Goal: Feedback & Contribution: Submit feedback/report problem

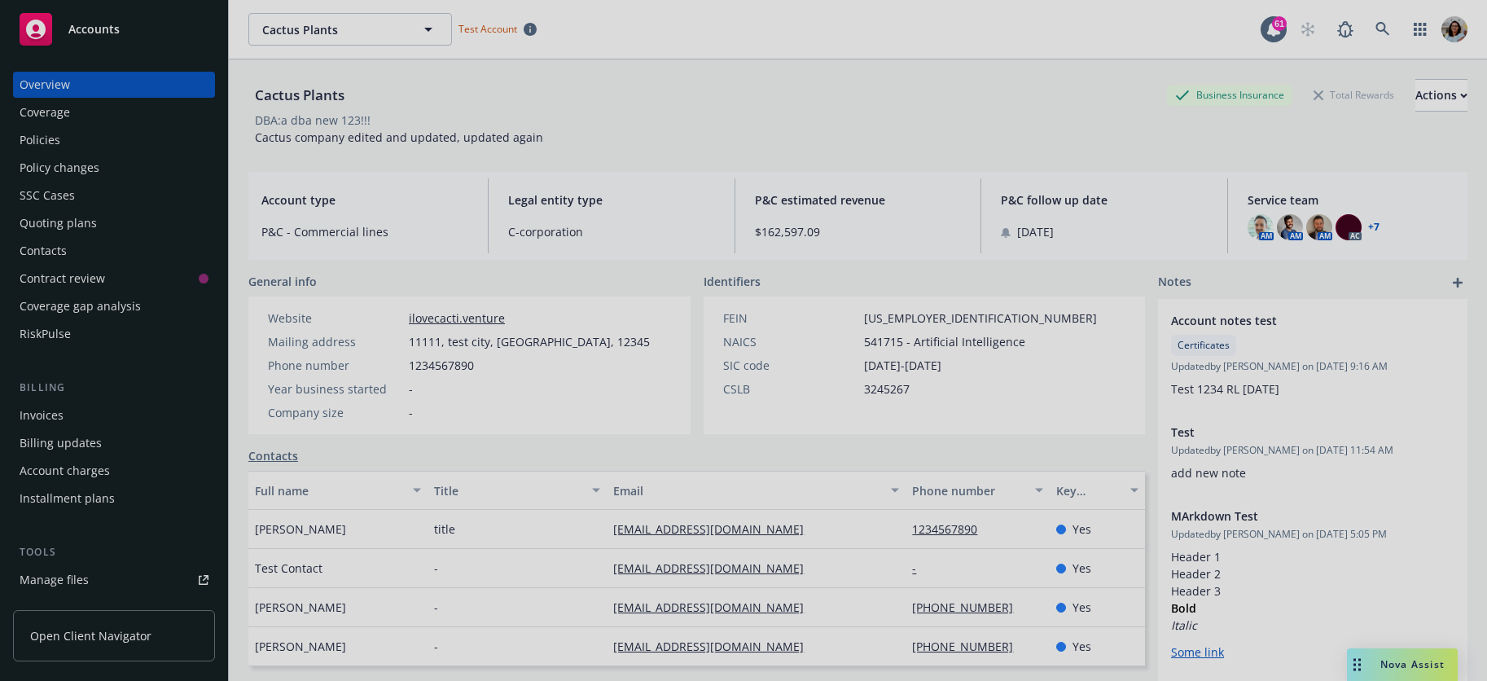
click at [133, 629] on div at bounding box center [743, 340] width 1487 height 681
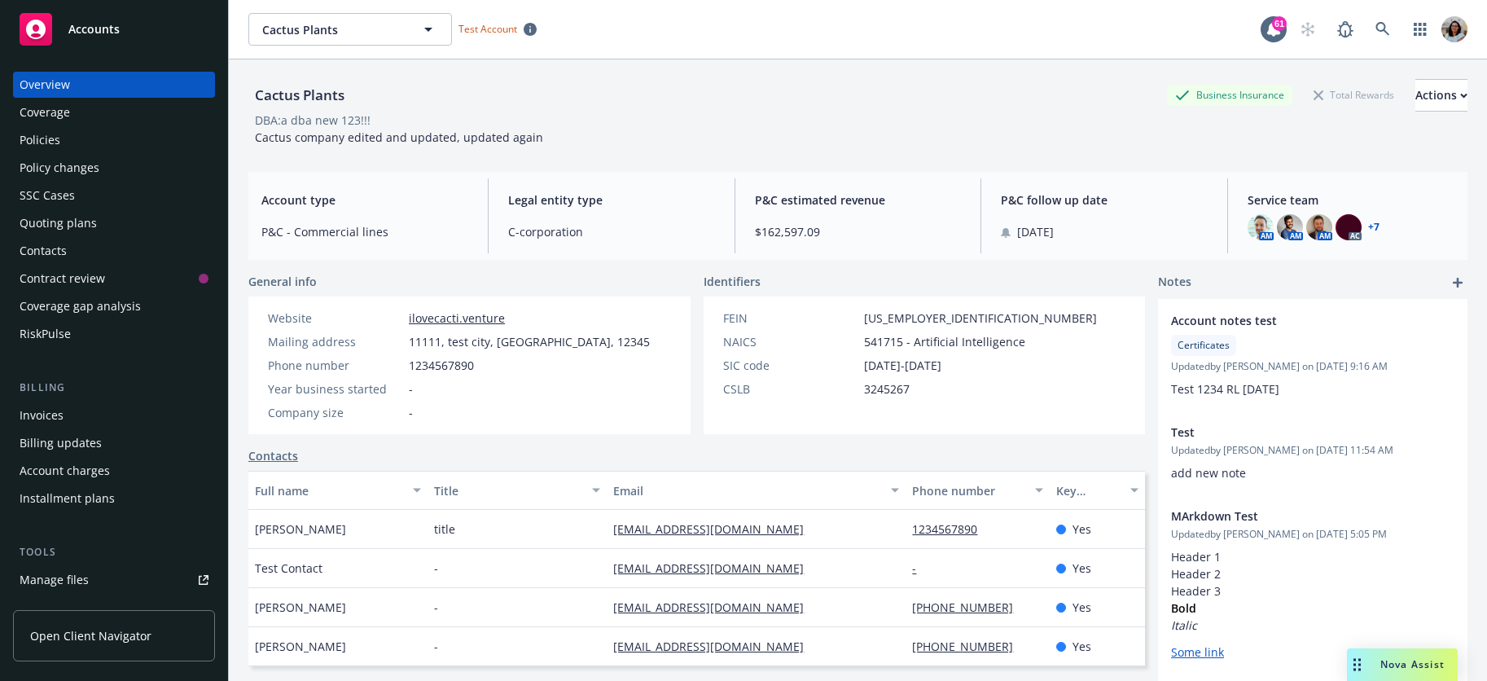
click at [104, 633] on span "Open Client Navigator" at bounding box center [90, 635] width 121 height 17
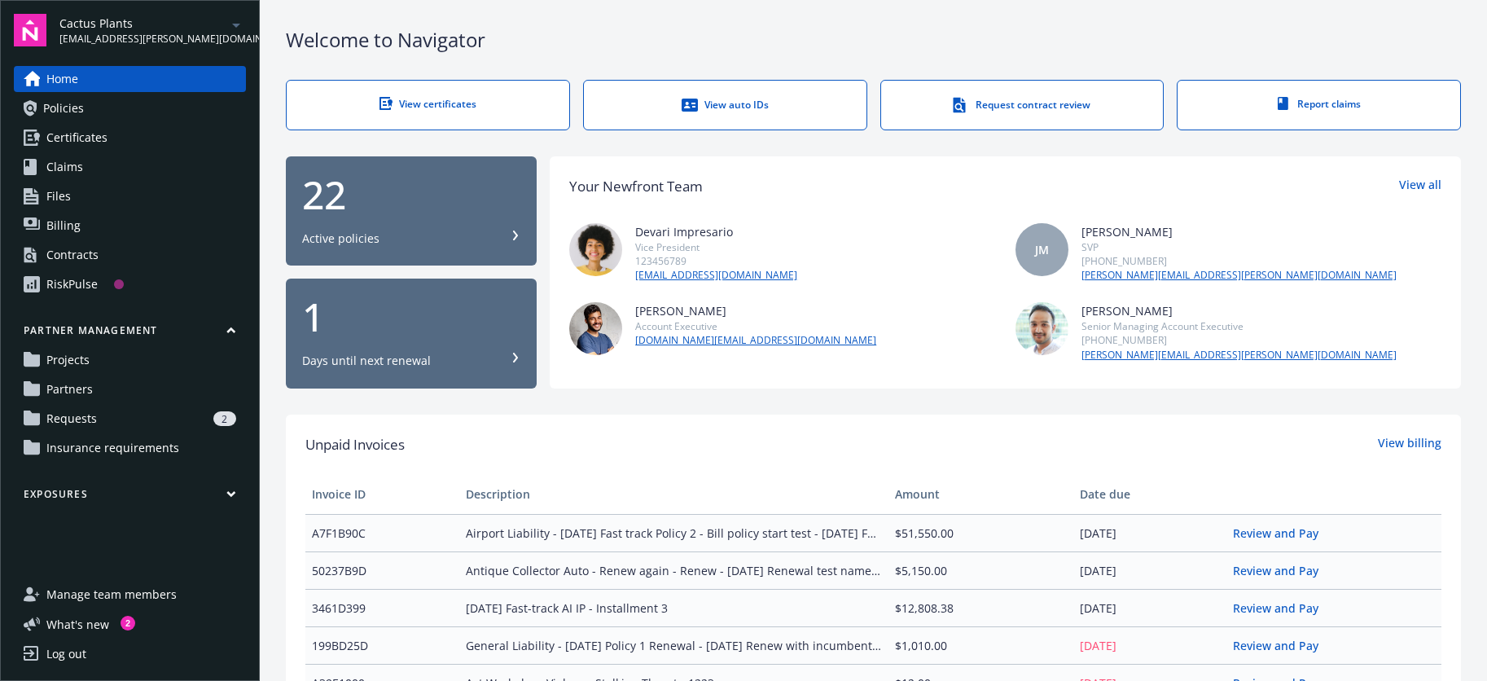
click at [84, 414] on span "Requests" at bounding box center [71, 418] width 50 height 26
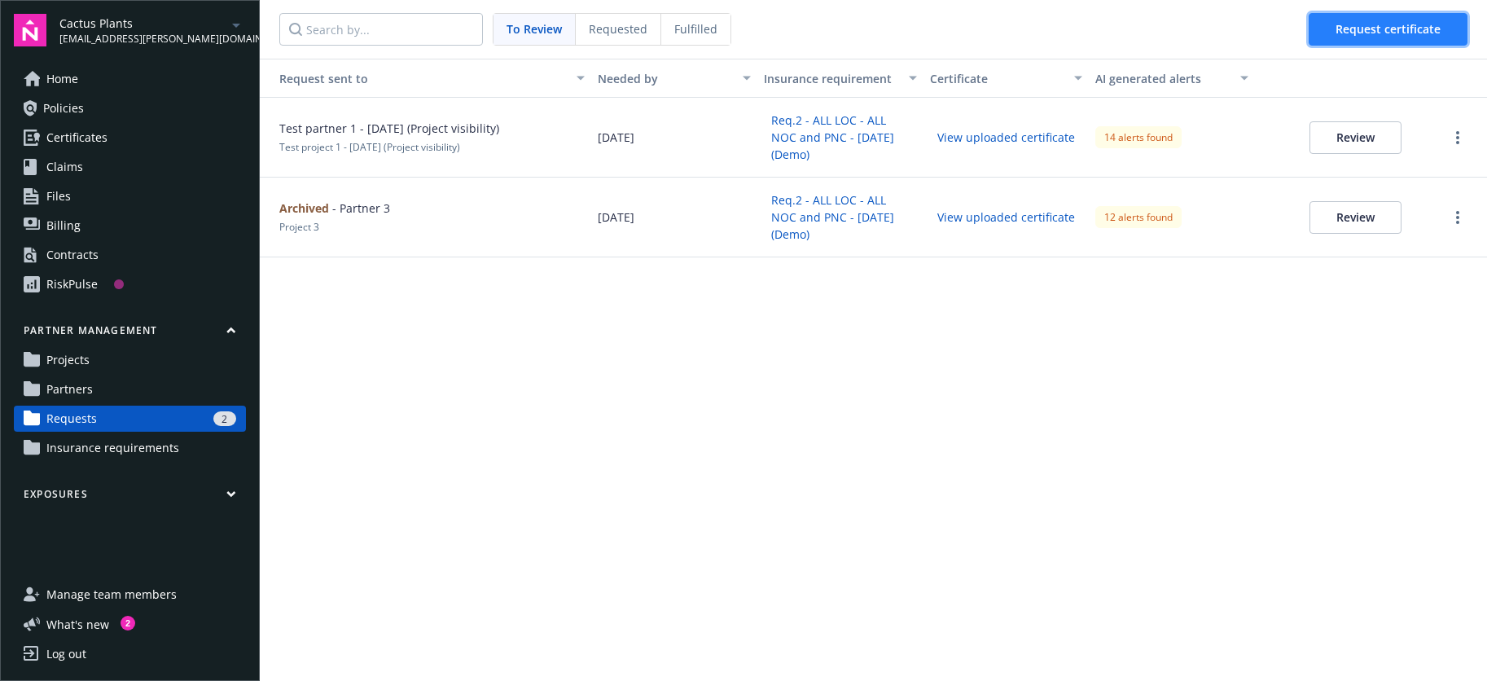
click at [1343, 25] on span "Request certificate" at bounding box center [1387, 28] width 105 height 15
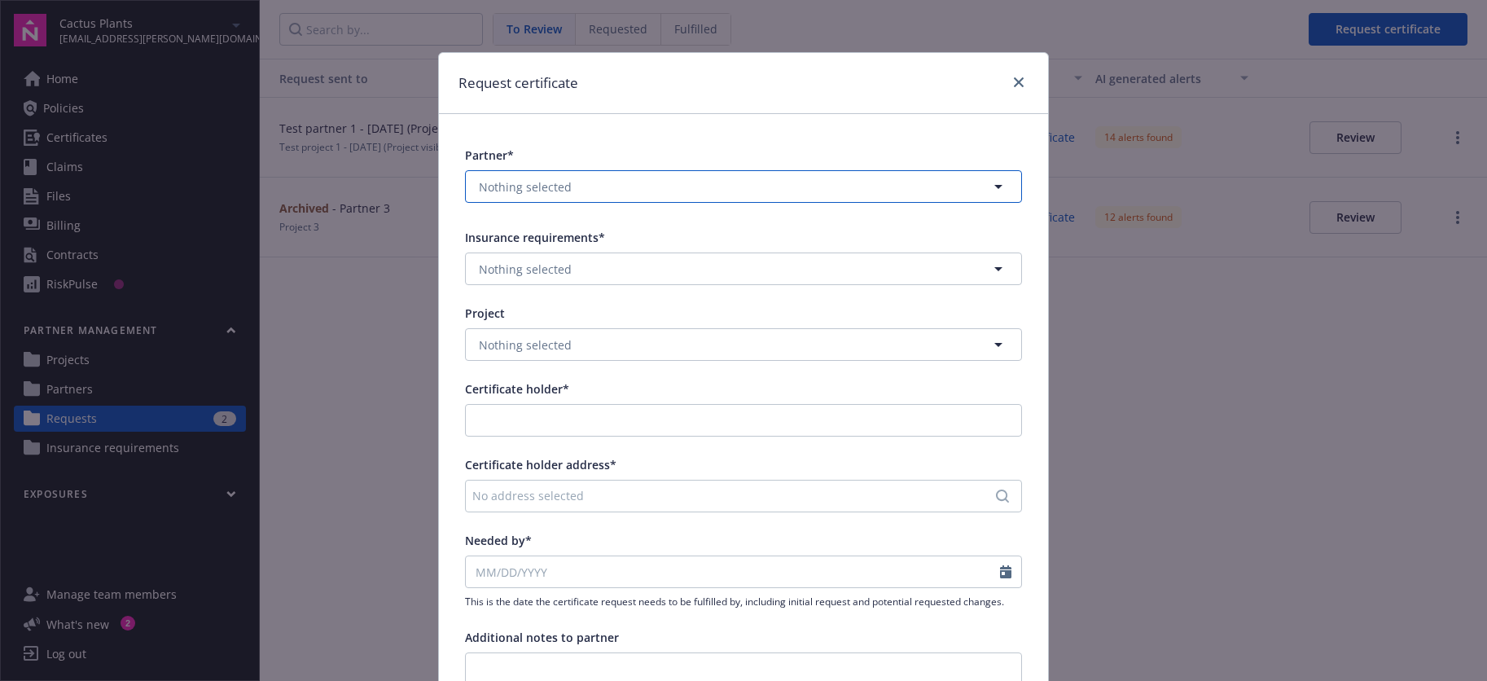
click at [596, 193] on button "Nothing selected" at bounding box center [743, 186] width 557 height 33
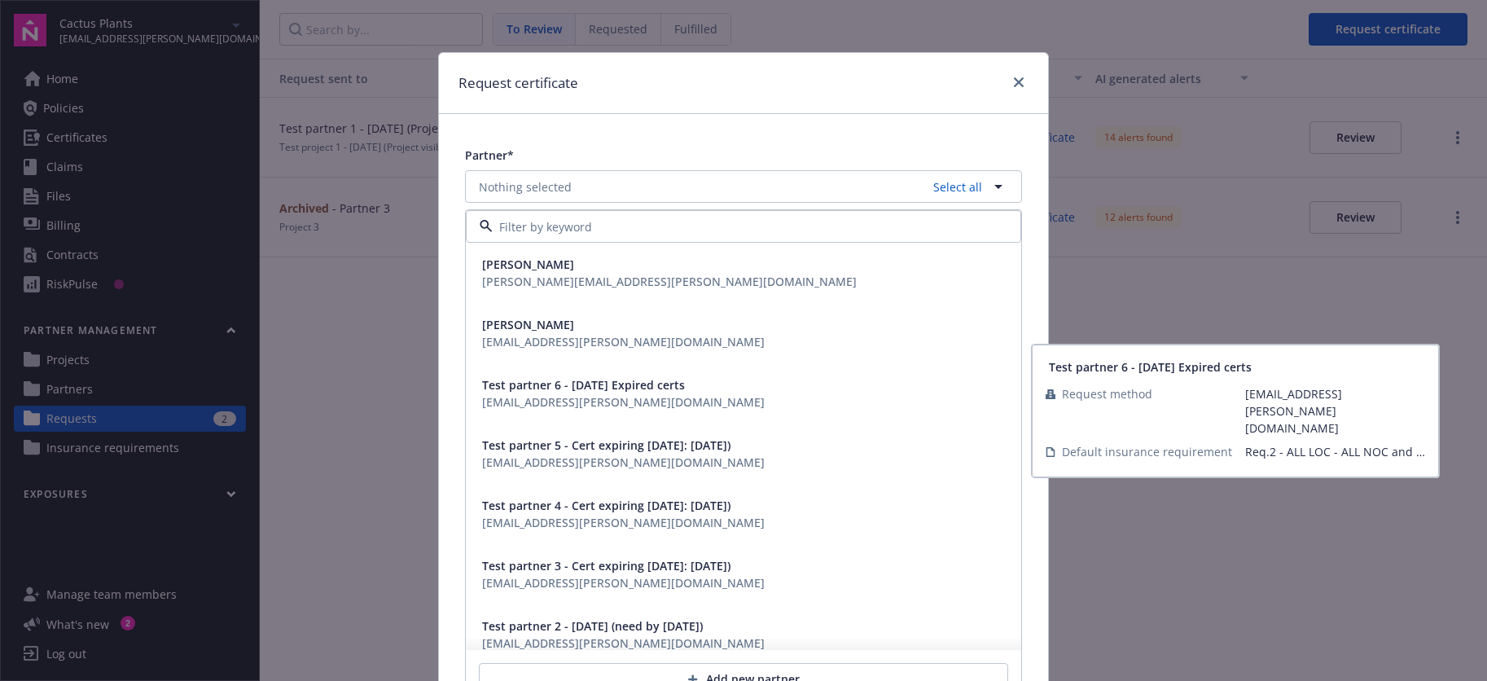
click at [583, 400] on div "[EMAIL_ADDRESS][PERSON_NAME][DOMAIN_NAME]" at bounding box center [623, 401] width 283 height 17
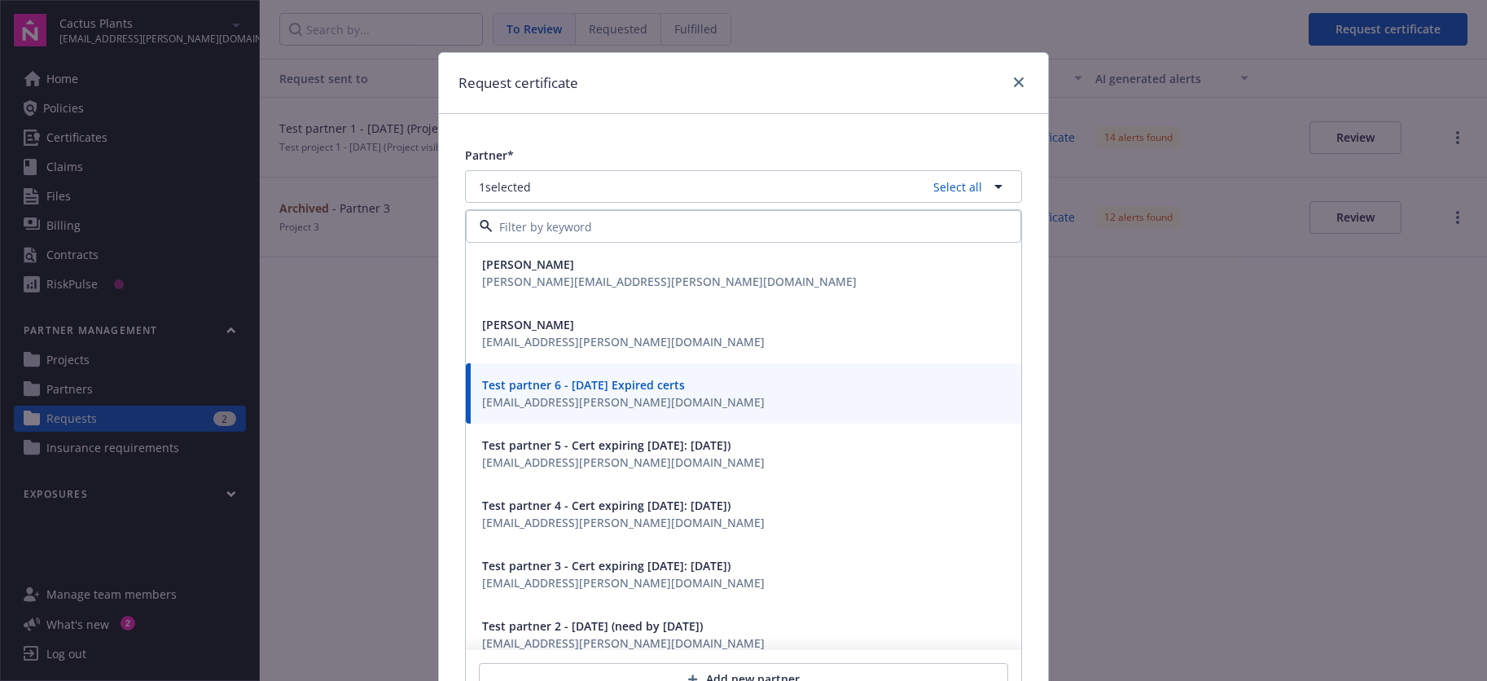
click at [660, 128] on div "Partner* 1 selected Select all Joe Luo joe.luo@newfront.com Ignacio Antonelli n…" at bounding box center [743, 602] width 609 height 976
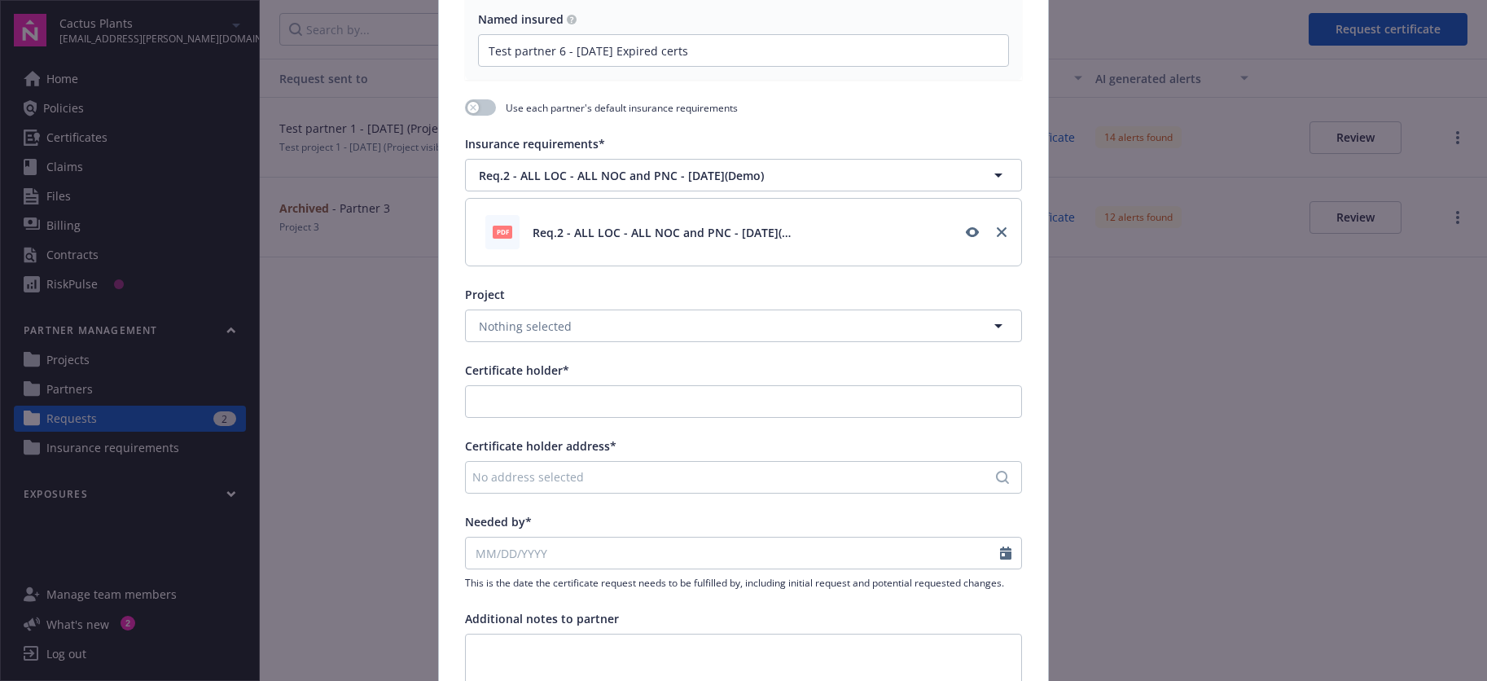
scroll to position [300, 0]
click at [528, 322] on span "Nothing selected" at bounding box center [525, 323] width 93 height 17
type input "n"
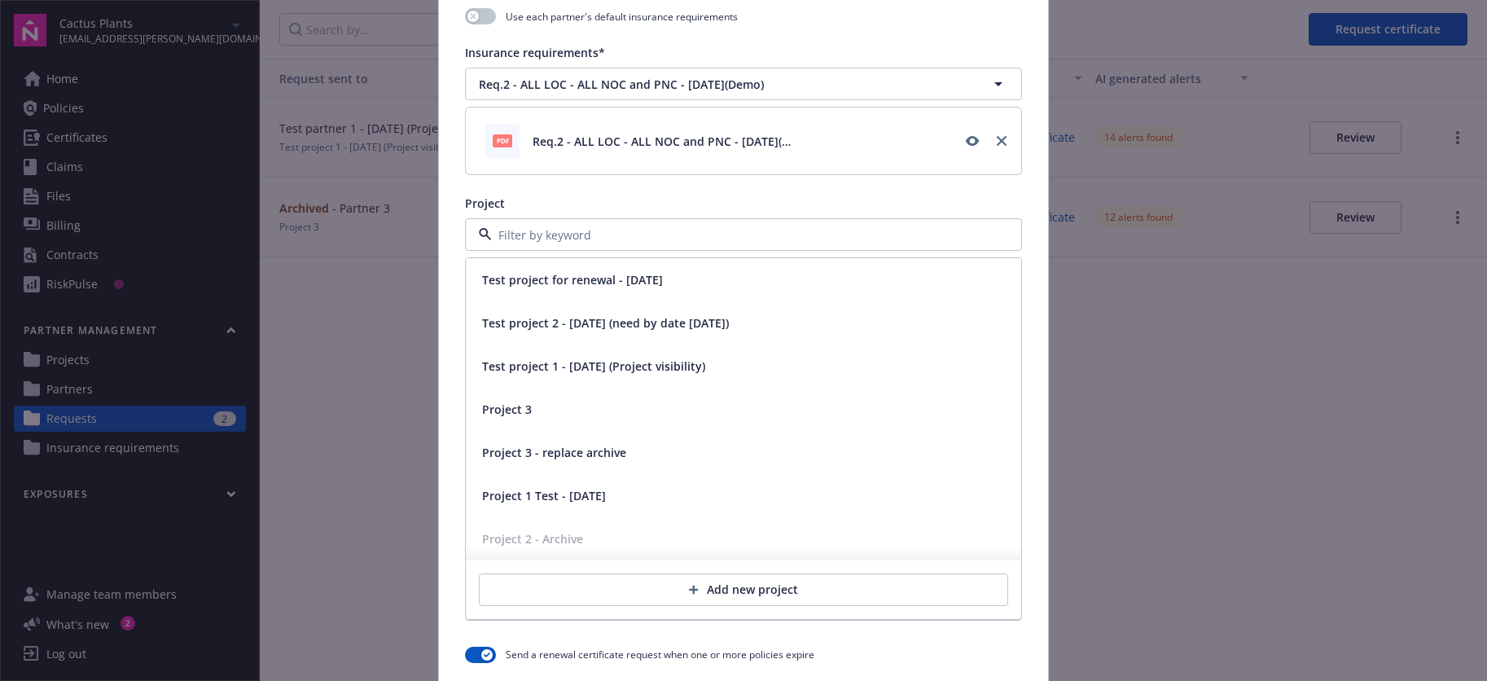
scroll to position [403, 0]
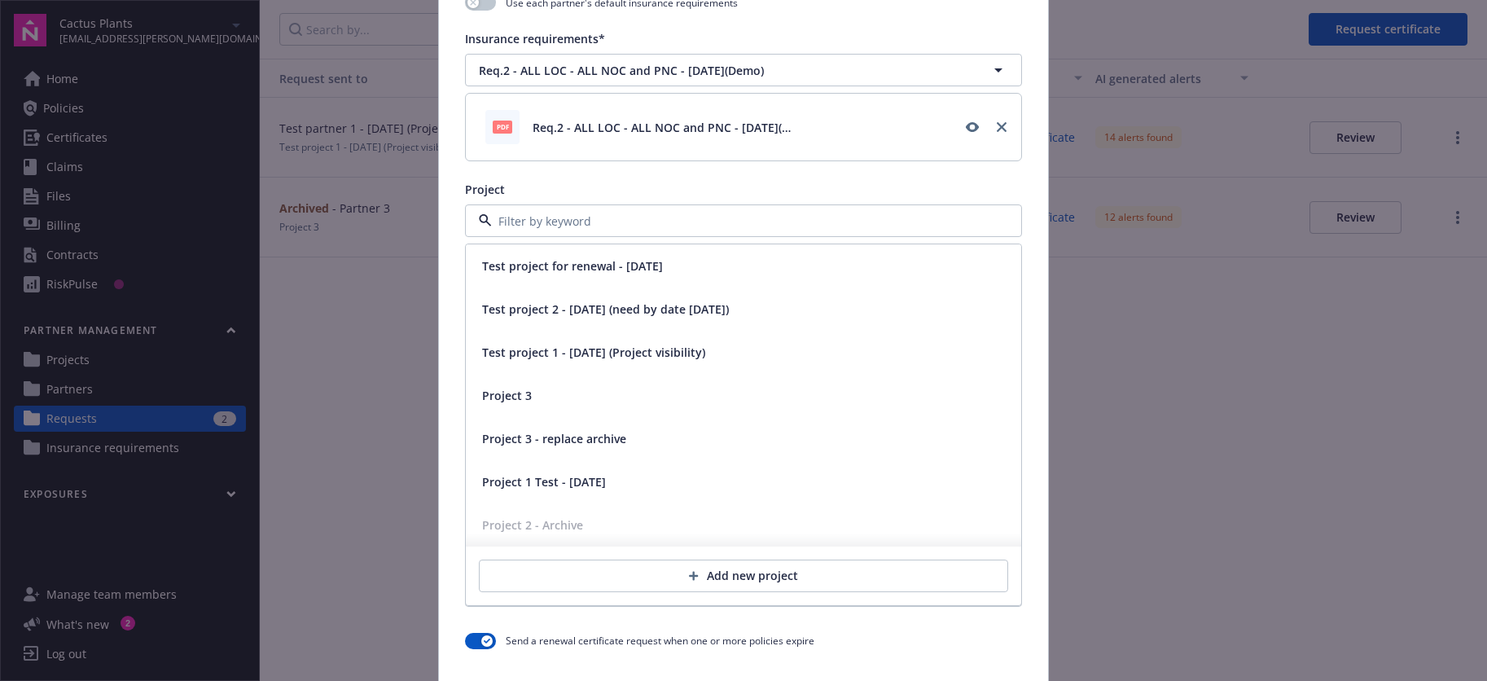
click at [571, 476] on span "Project 1 Test - [DATE]" at bounding box center [544, 481] width 124 height 17
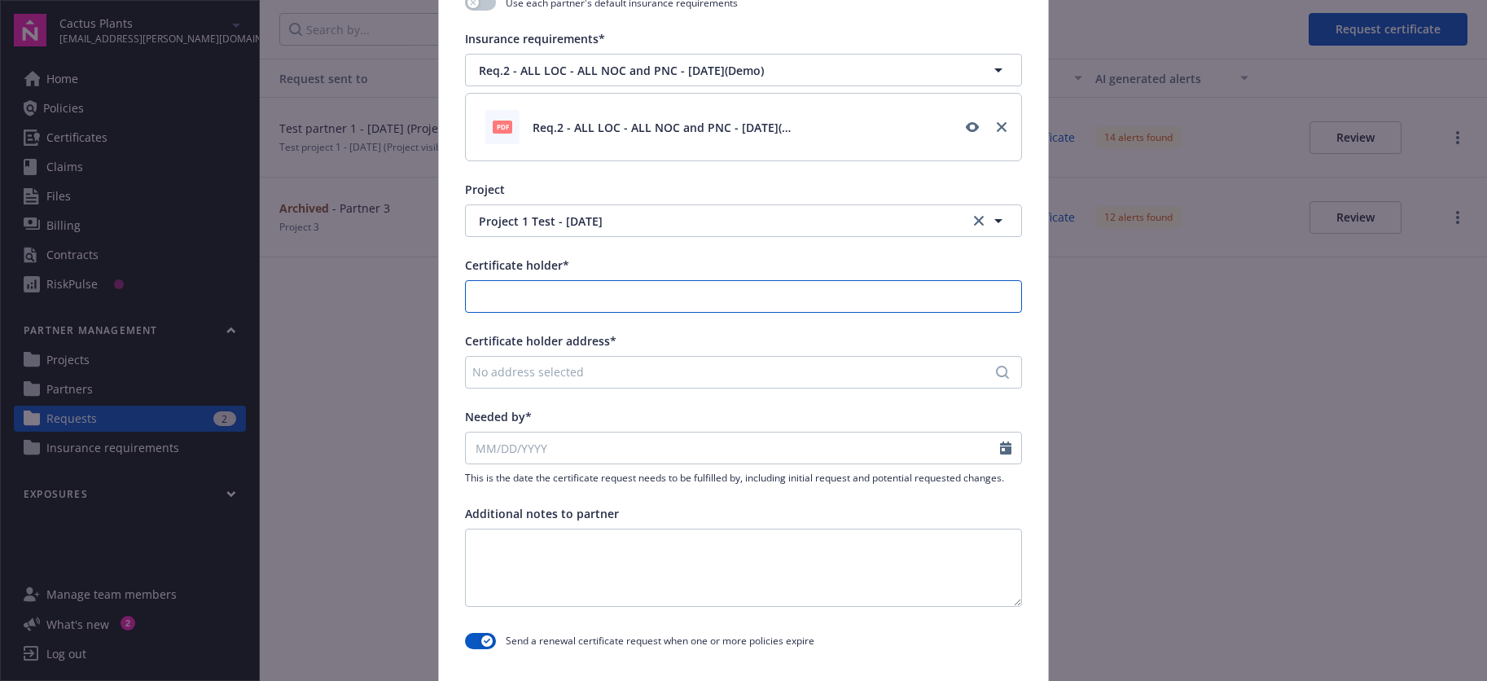
click at [543, 303] on input "Certificate holder*" at bounding box center [743, 296] width 555 height 31
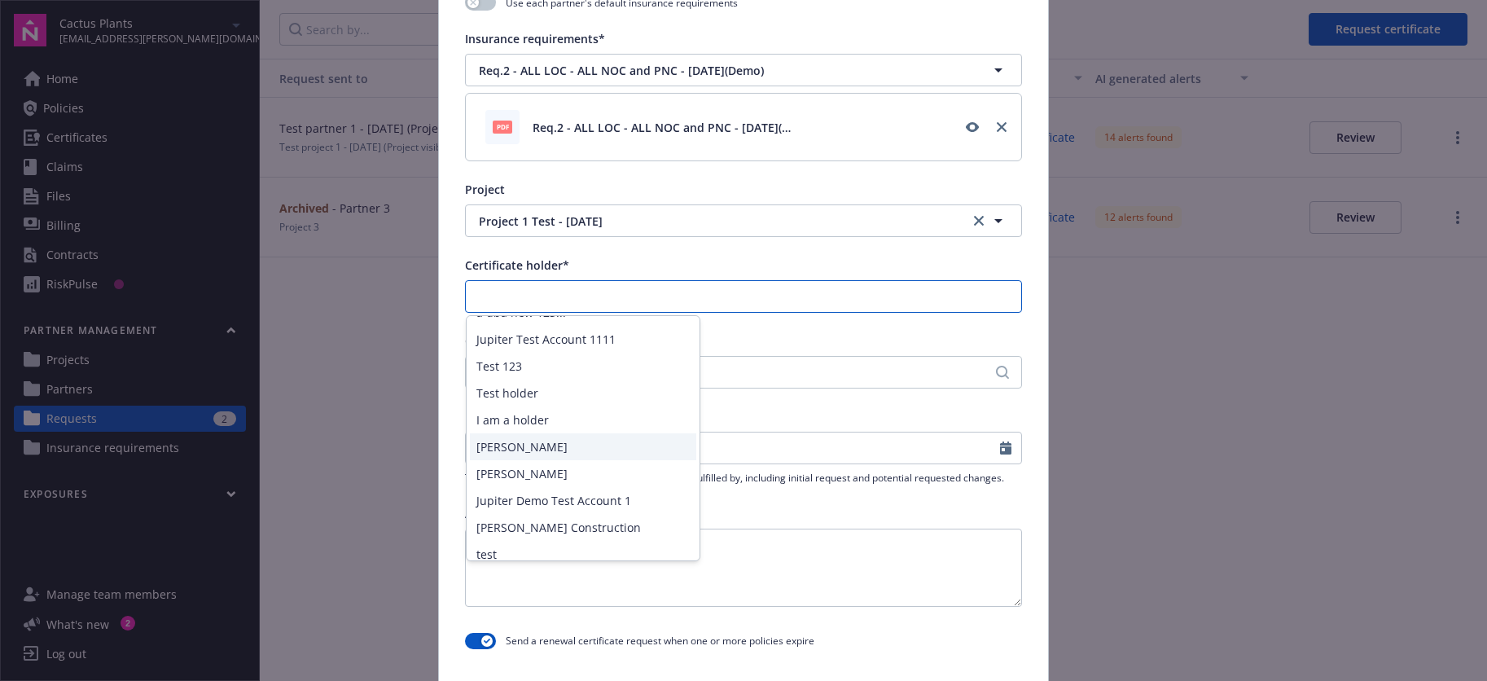
scroll to position [0, 0]
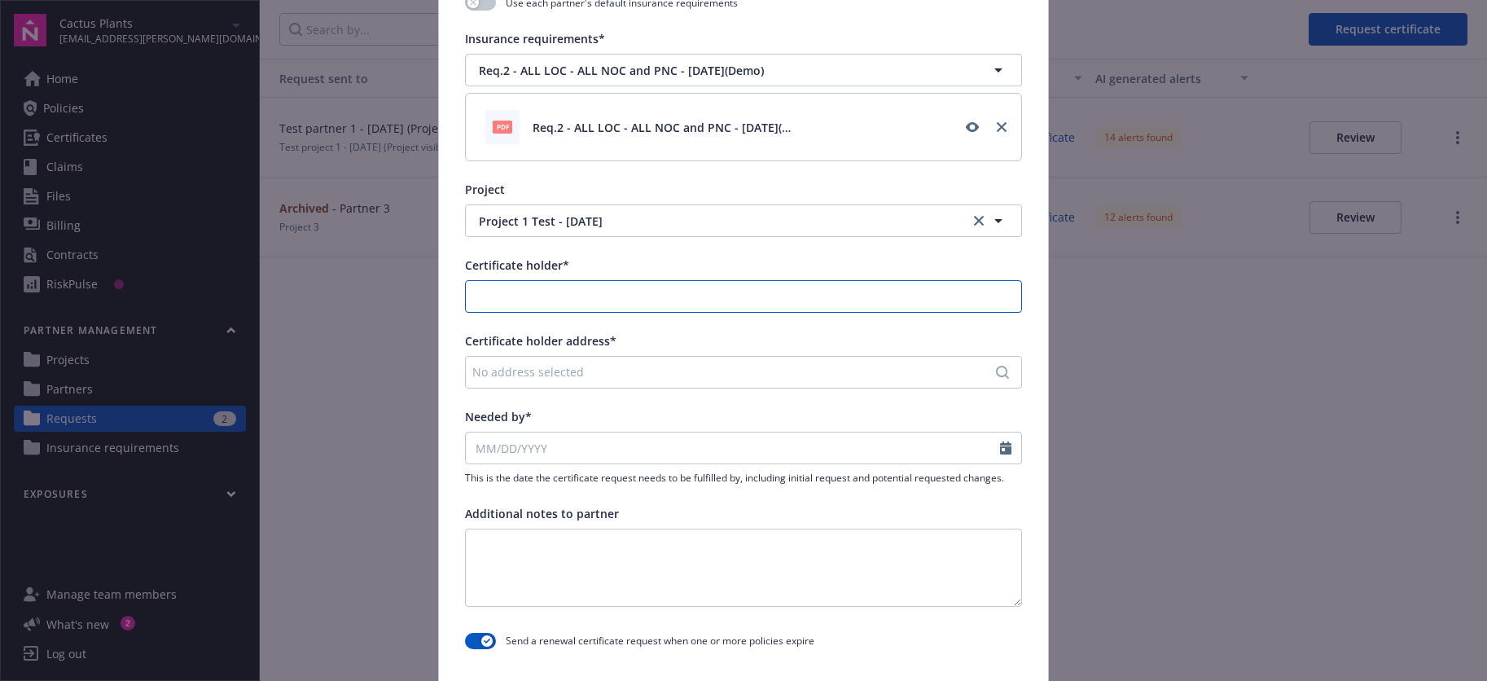
click at [502, 298] on input "Certificate holder*" at bounding box center [743, 296] width 555 height 31
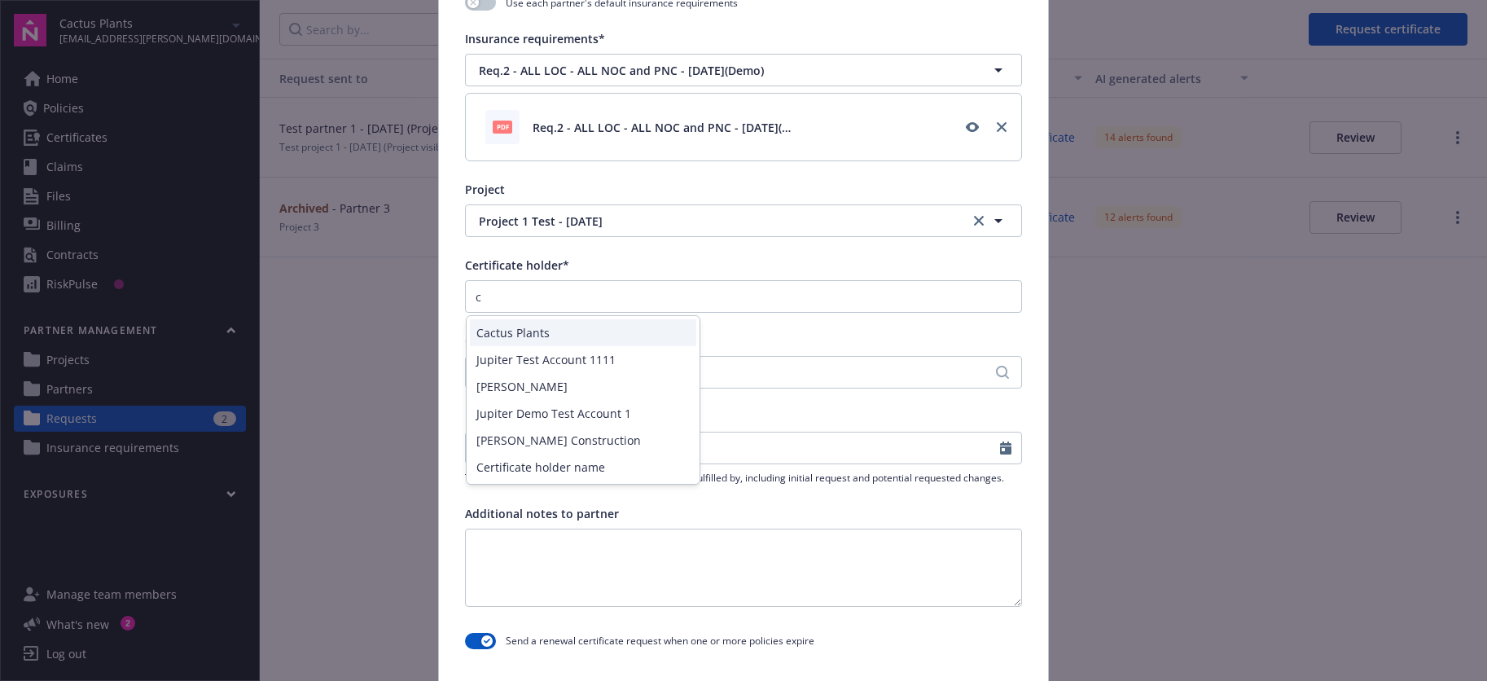
click at [502, 327] on div "Cactus Plants" at bounding box center [583, 332] width 226 height 27
type input "Cactus Plants"
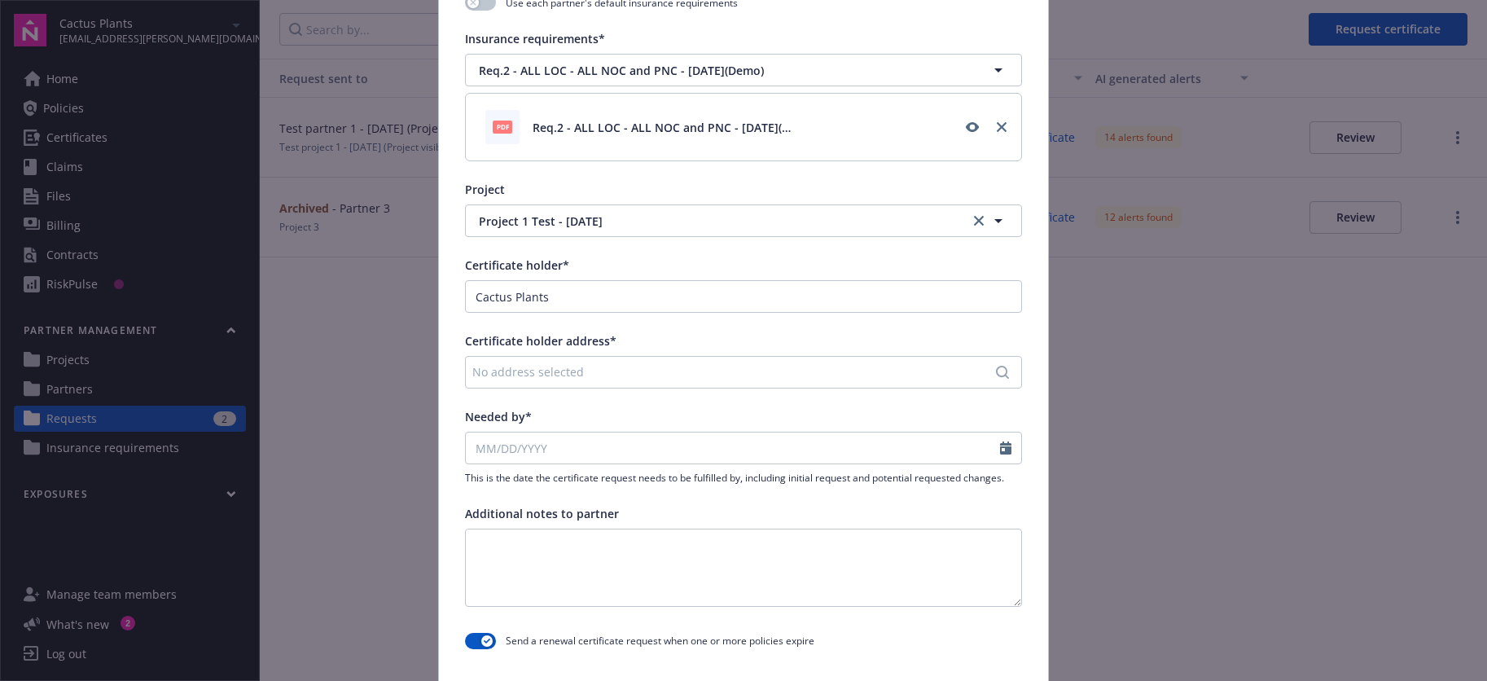
click at [530, 375] on div "No address selected" at bounding box center [735, 371] width 526 height 17
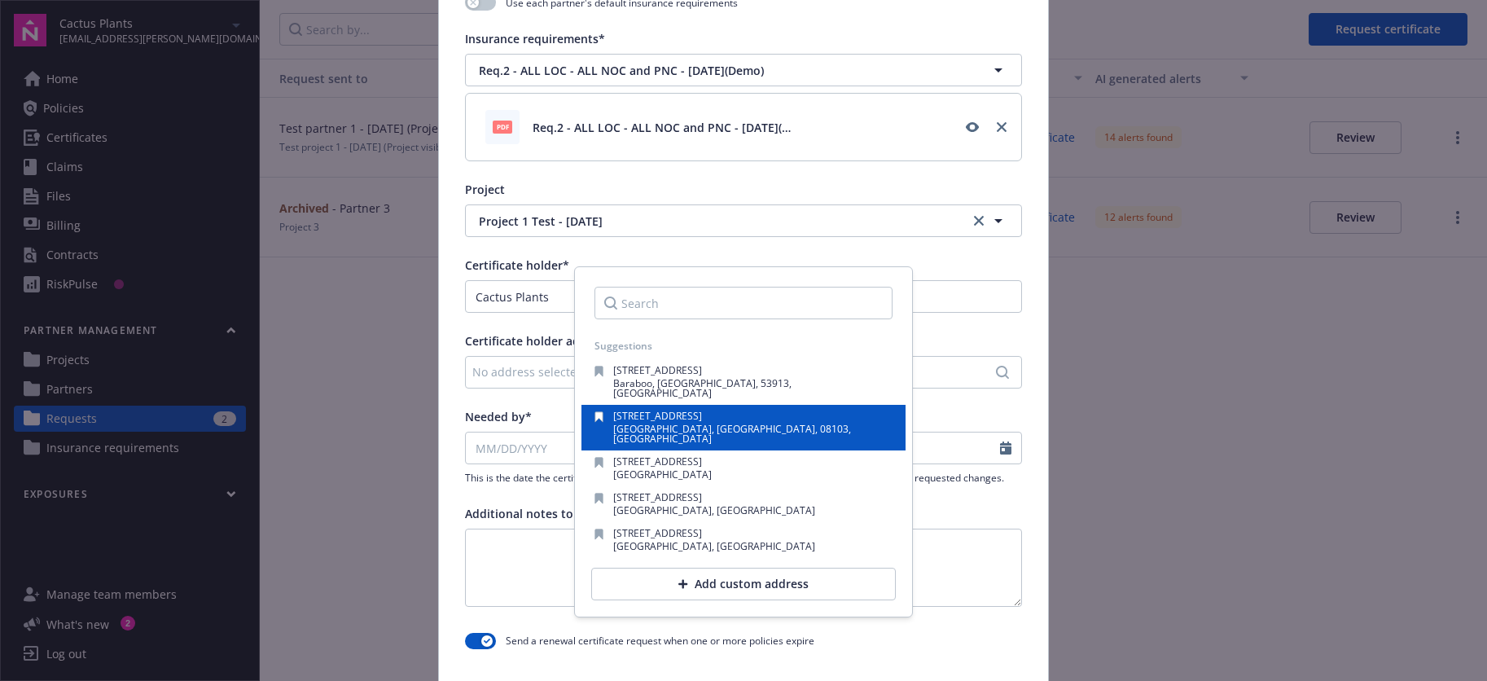
click at [655, 409] on span "101 2nd Street Walk" at bounding box center [657, 416] width 89 height 14
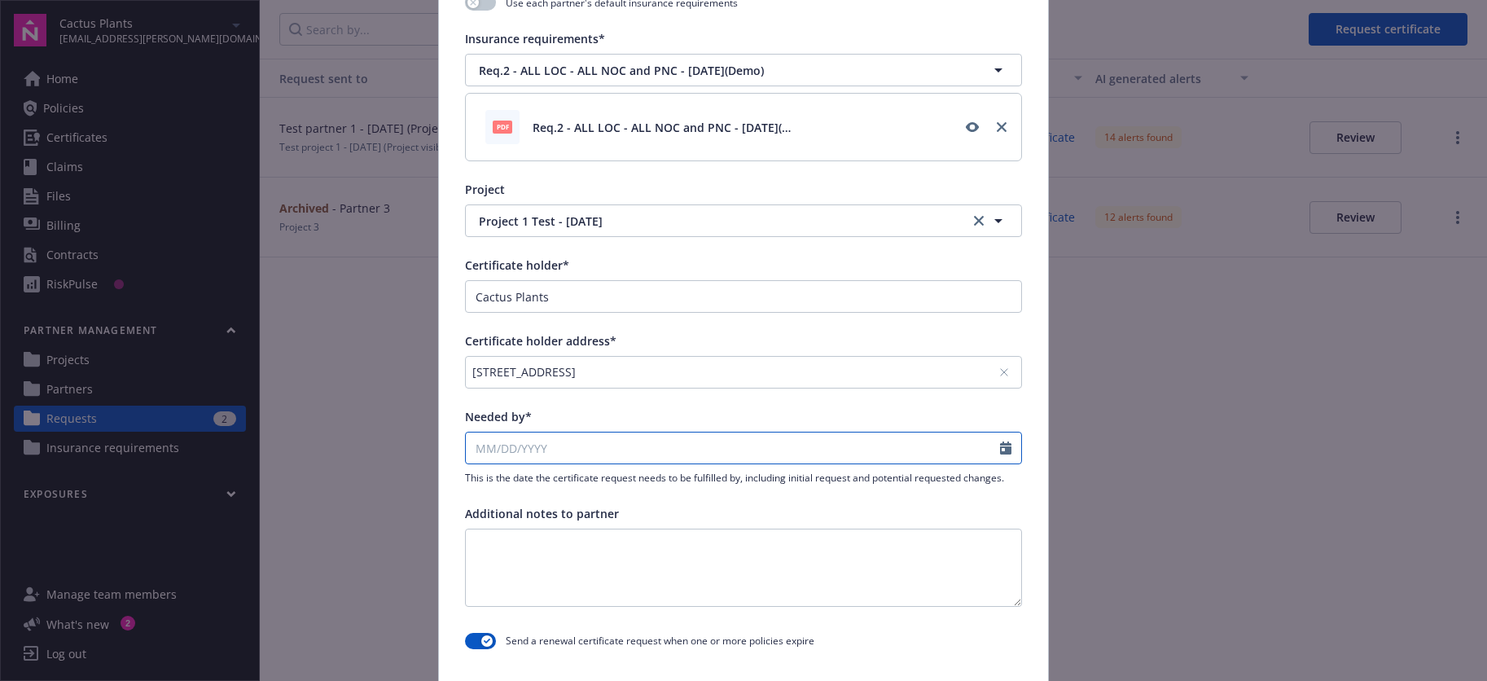
click at [494, 449] on input "Needed by*" at bounding box center [733, 447] width 534 height 31
select select "9"
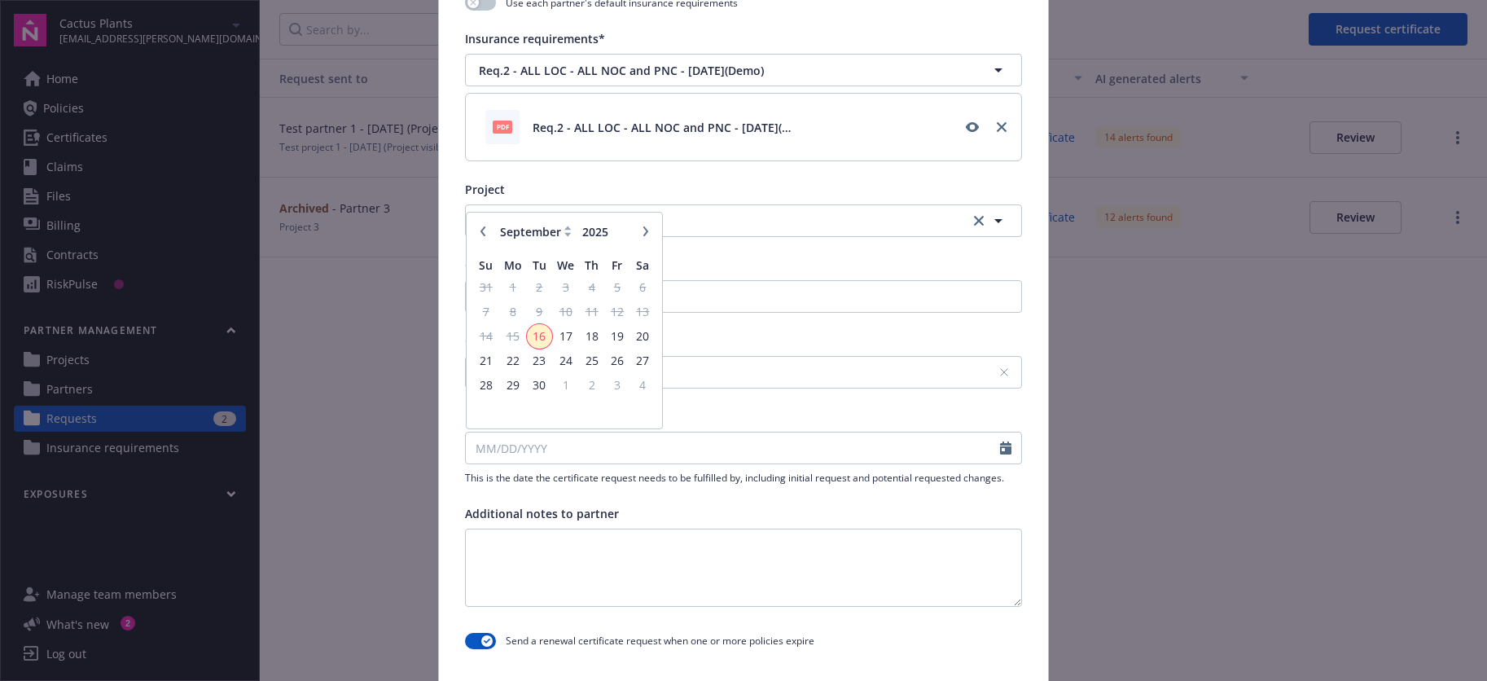
click at [541, 341] on span "16" at bounding box center [539, 336] width 22 height 20
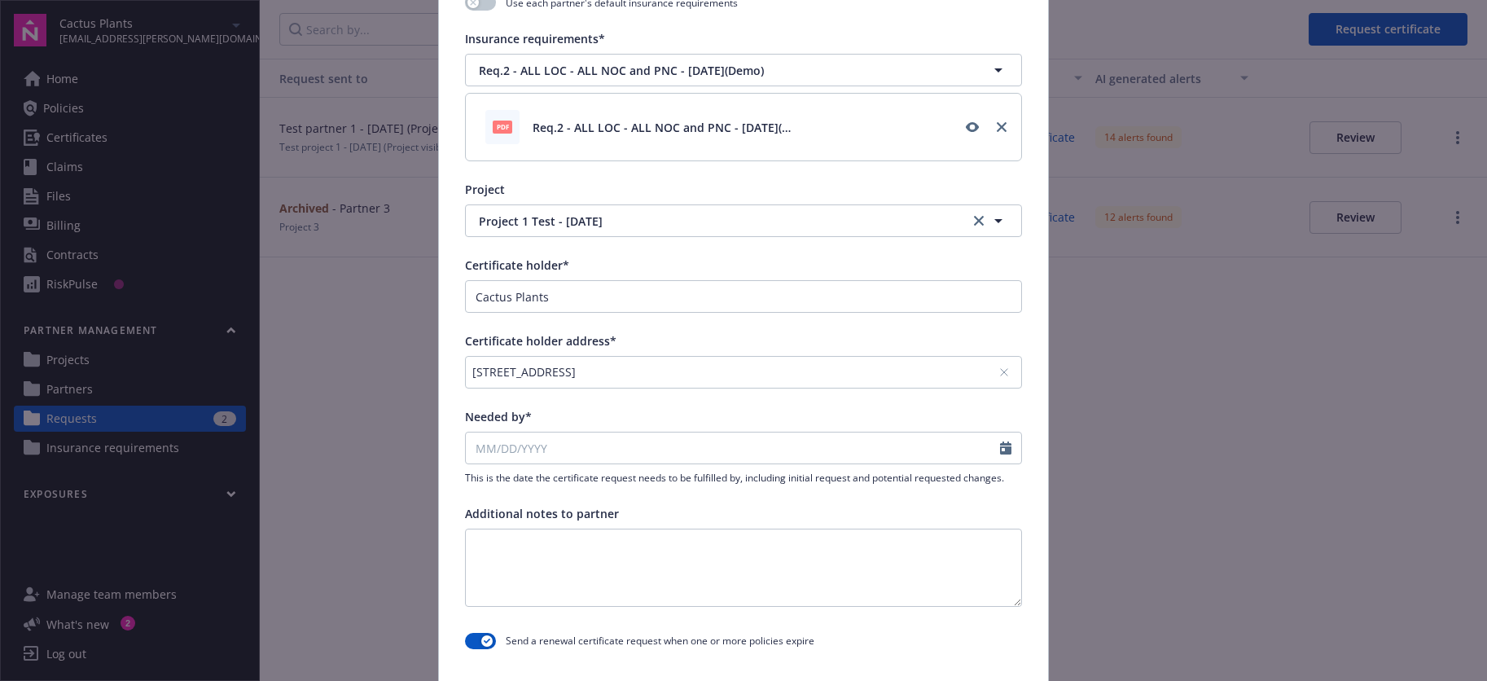
type input "[DATE]"
click at [558, 563] on textarea at bounding box center [743, 567] width 557 height 78
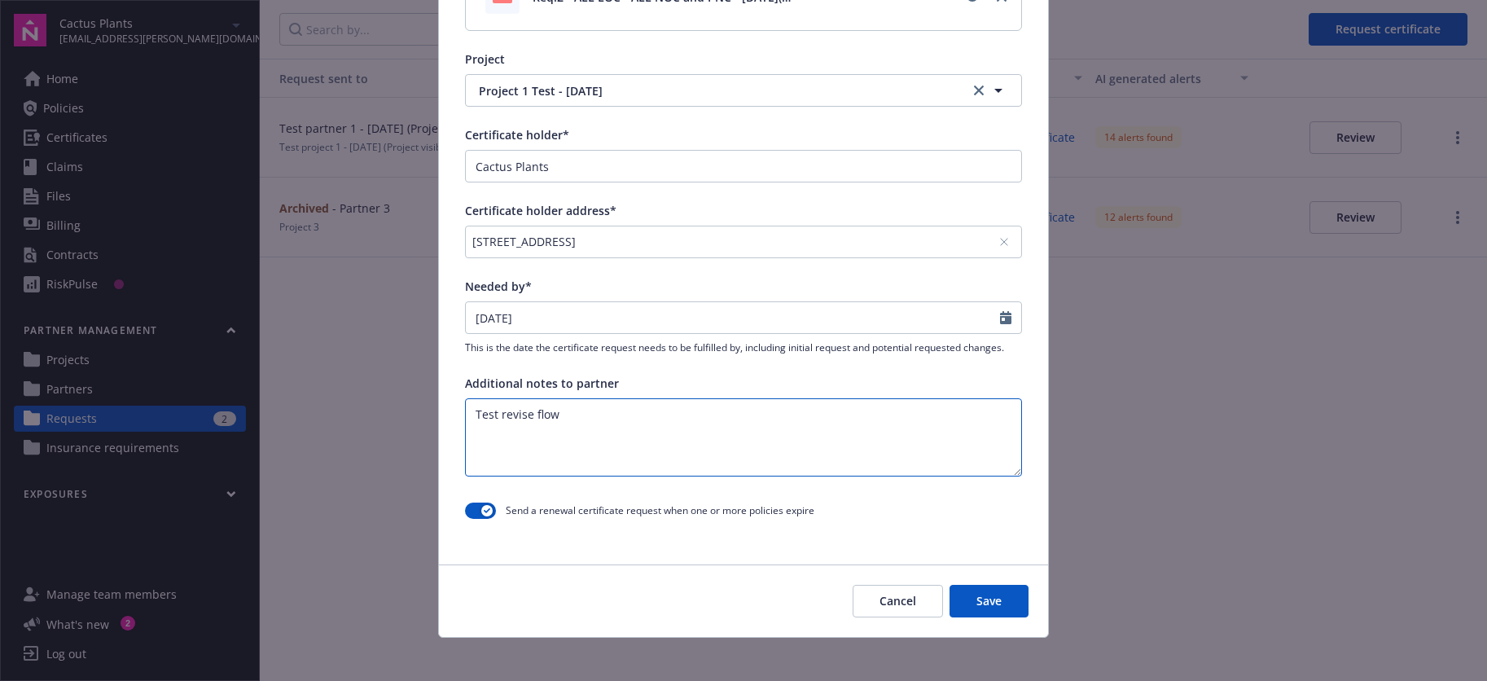
scroll to position [534, 0]
type textarea "Test revise flow"
click at [989, 594] on button "Save" at bounding box center [988, 600] width 79 height 33
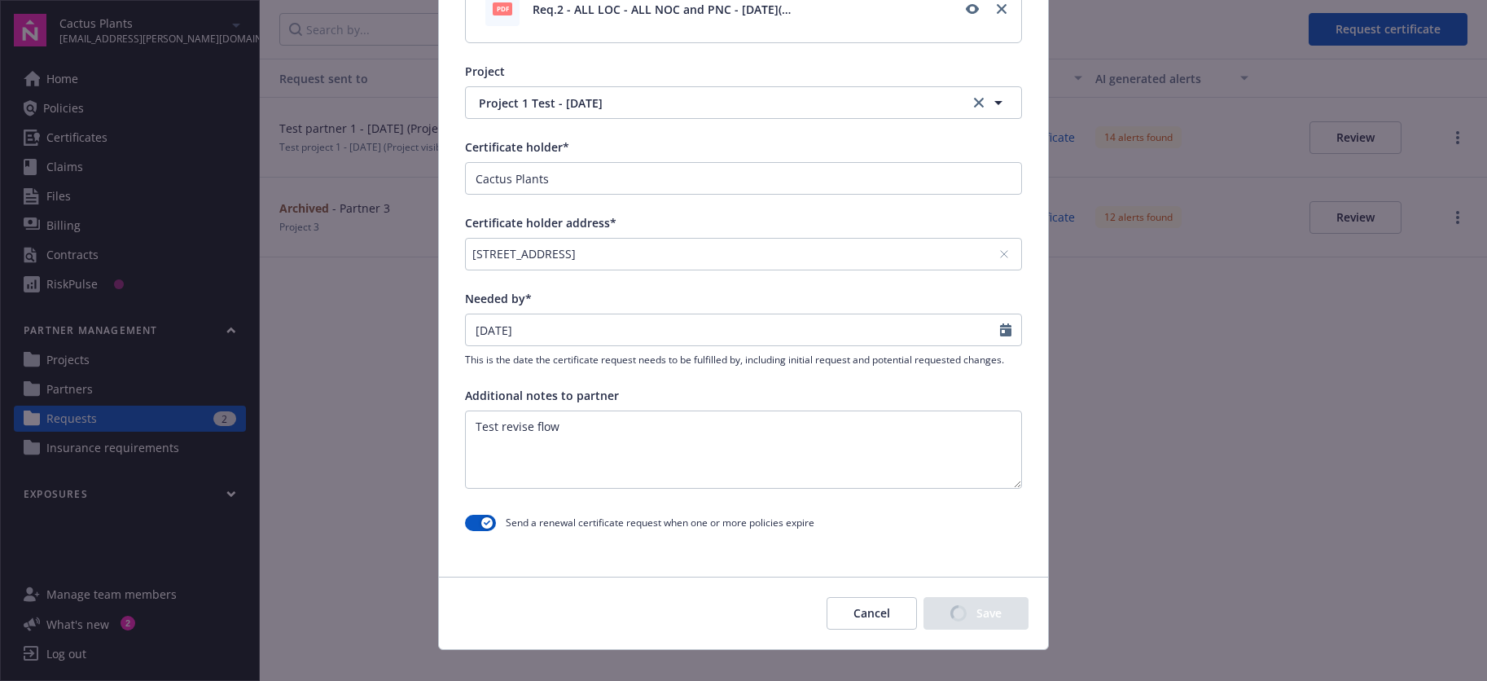
scroll to position [547, 0]
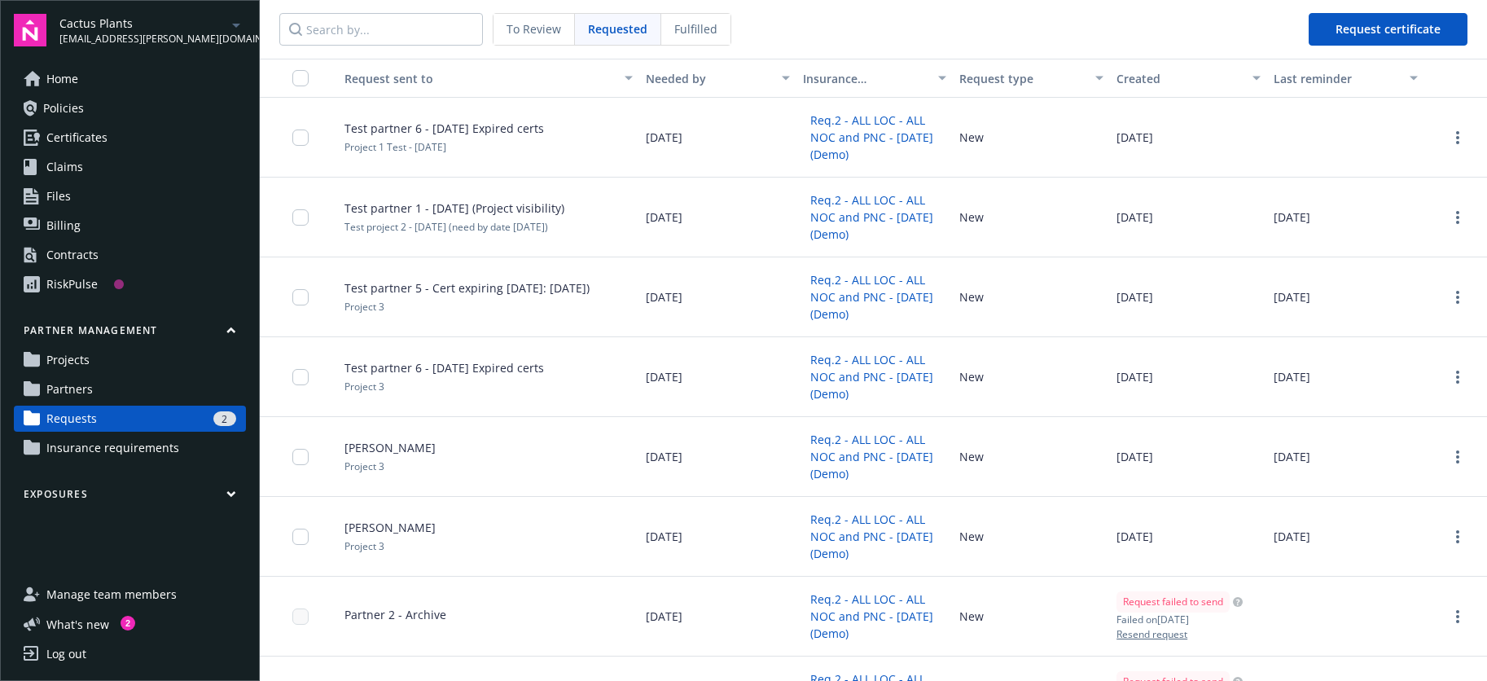
click at [533, 25] on span "To Review" at bounding box center [533, 28] width 55 height 17
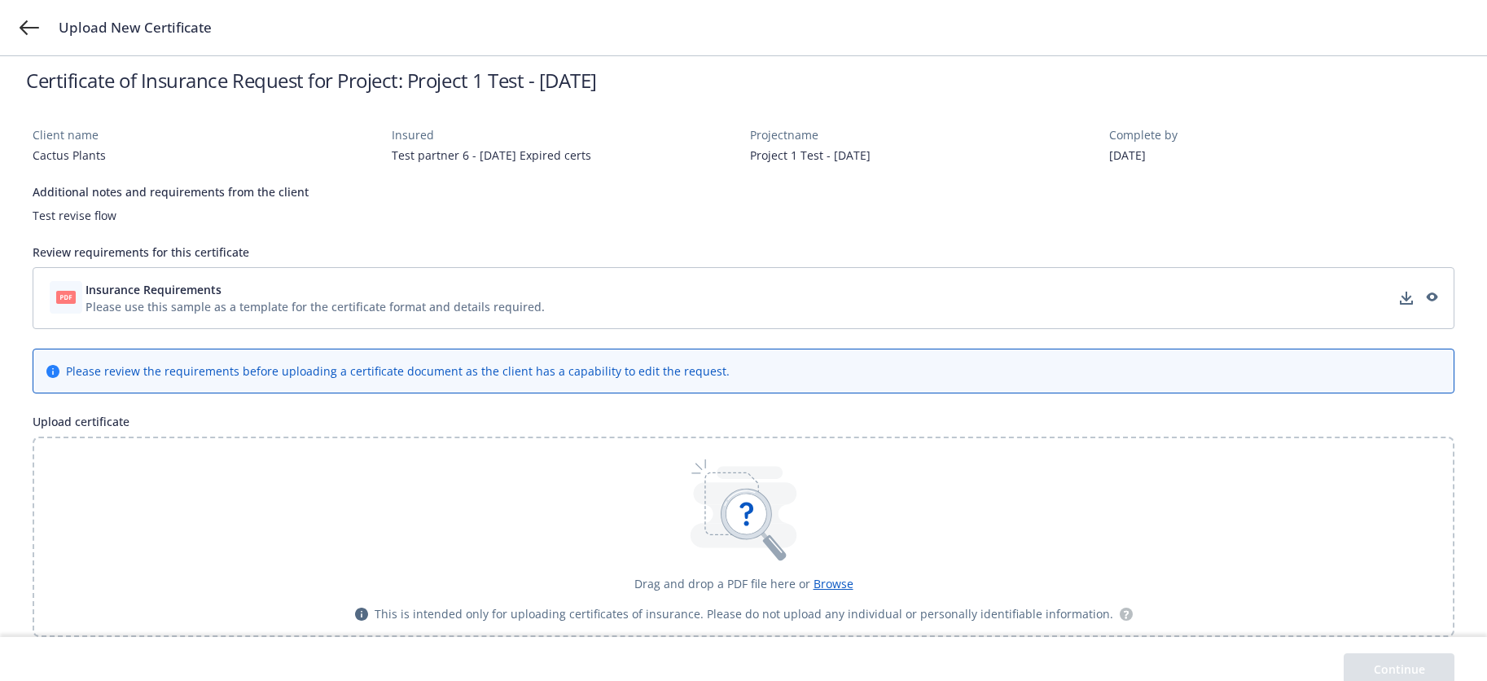
scroll to position [108, 0]
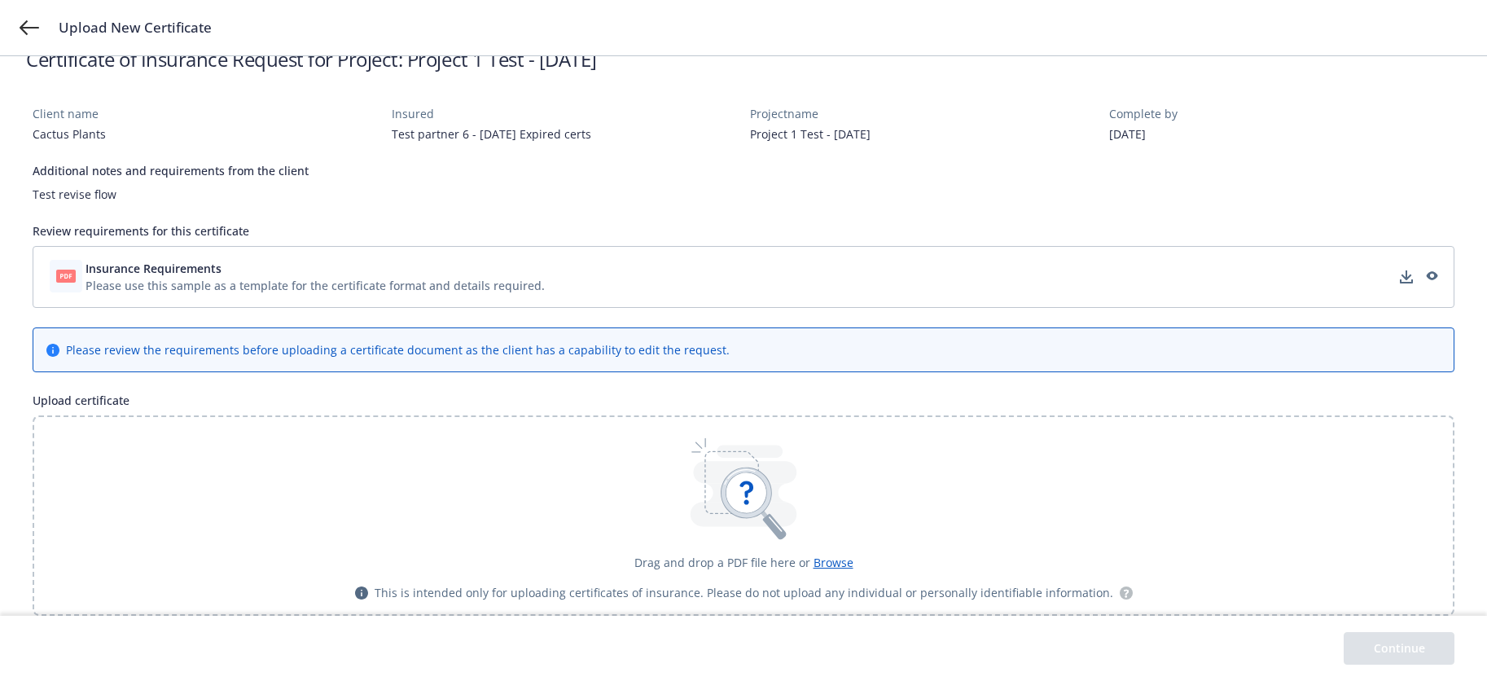
click at [842, 559] on span "Browse" at bounding box center [833, 561] width 40 height 15
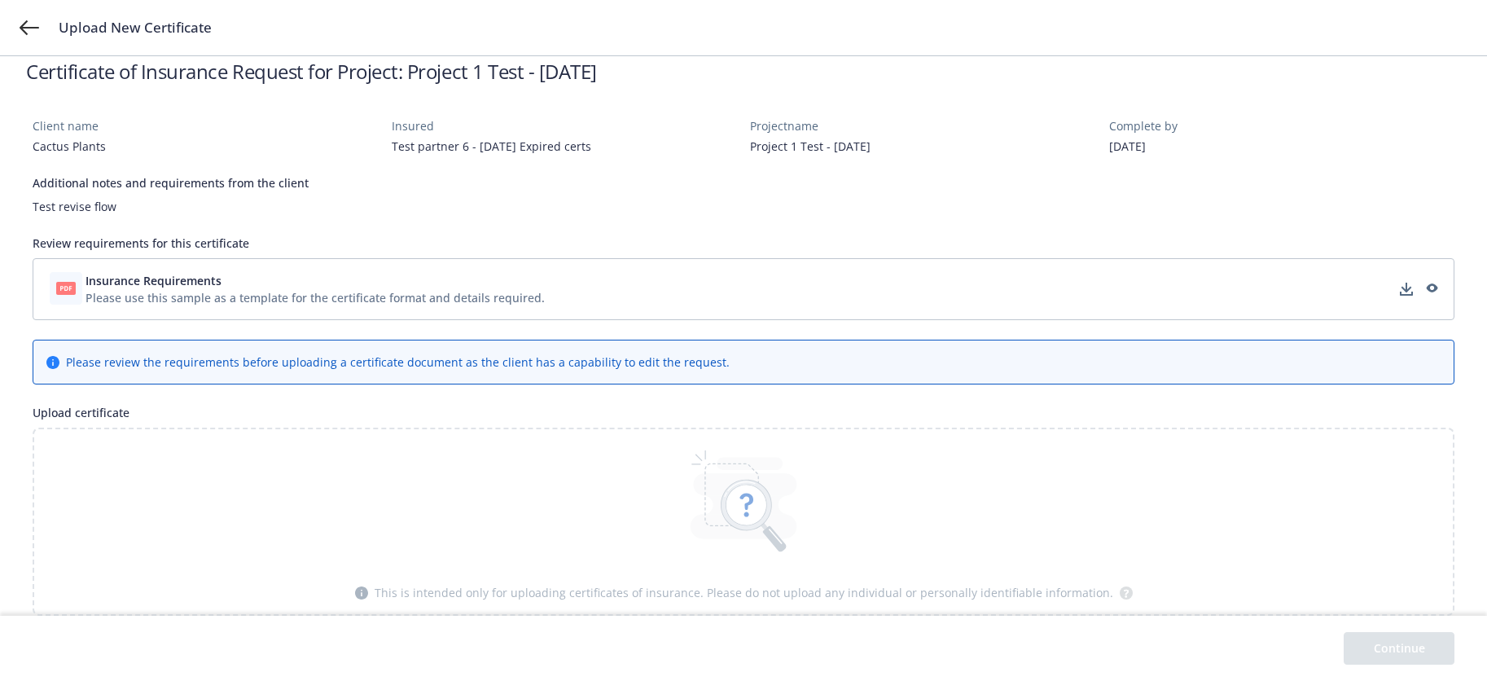
scroll to position [0, 0]
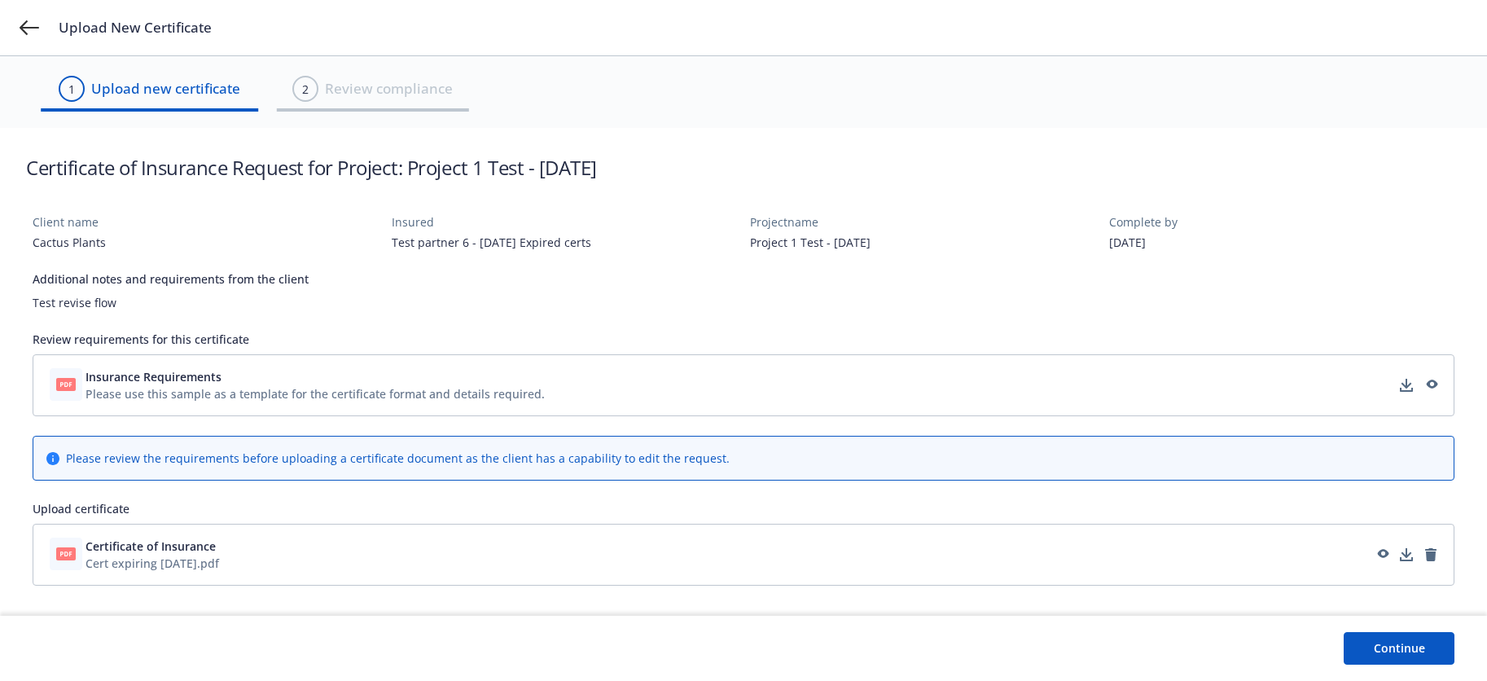
click at [1383, 644] on button "Continue" at bounding box center [1398, 648] width 111 height 33
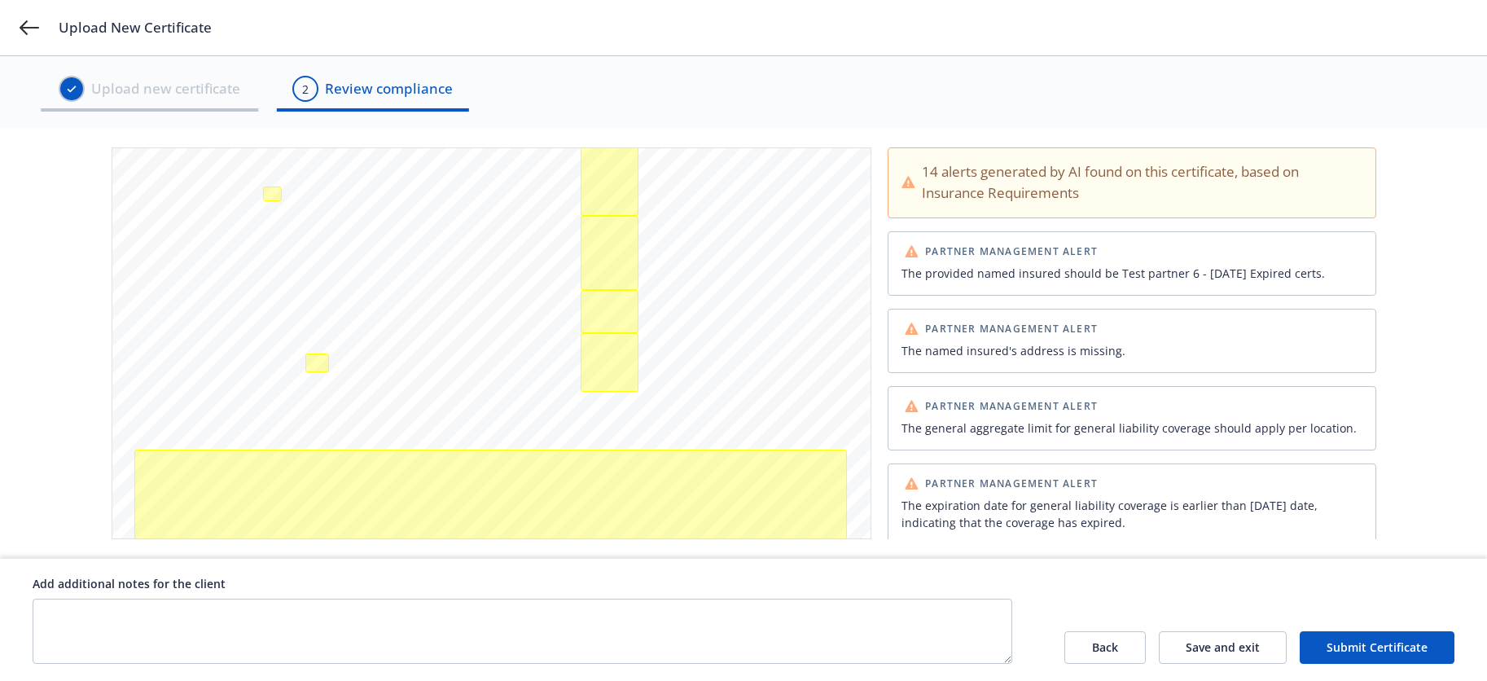
scroll to position [449, 0]
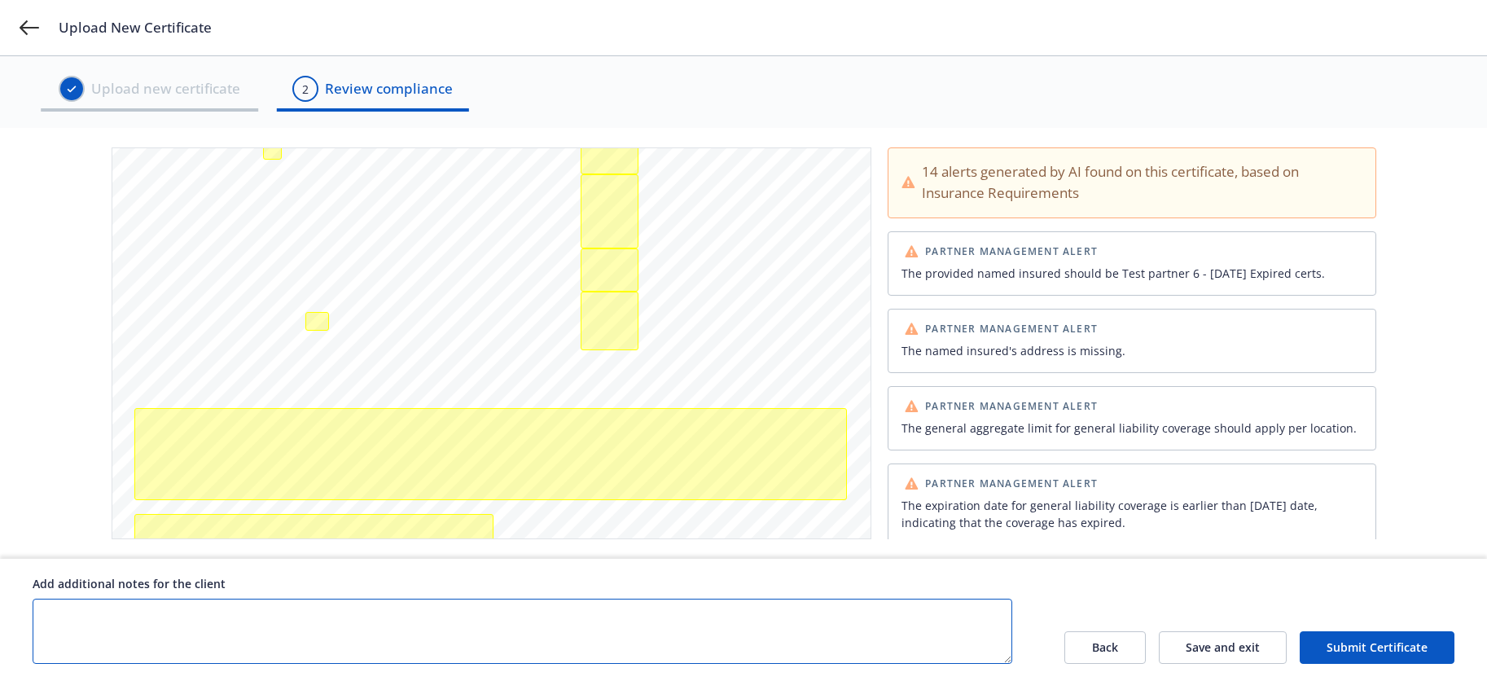
click at [247, 625] on textarea at bounding box center [522, 630] width 979 height 65
type textarea "Expired cert"
click at [1379, 652] on button "Submit Certificate" at bounding box center [1376, 647] width 155 height 33
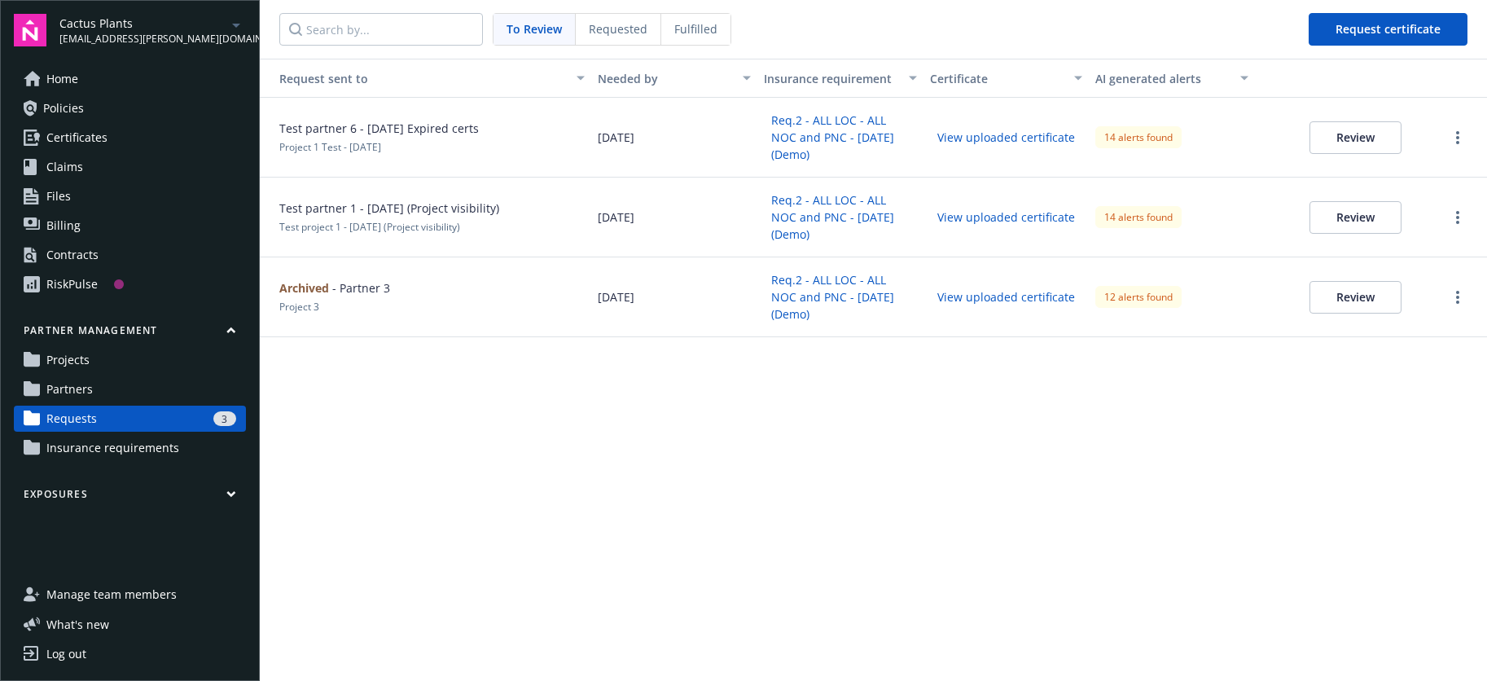
click at [1326, 132] on button "Review" at bounding box center [1355, 137] width 92 height 33
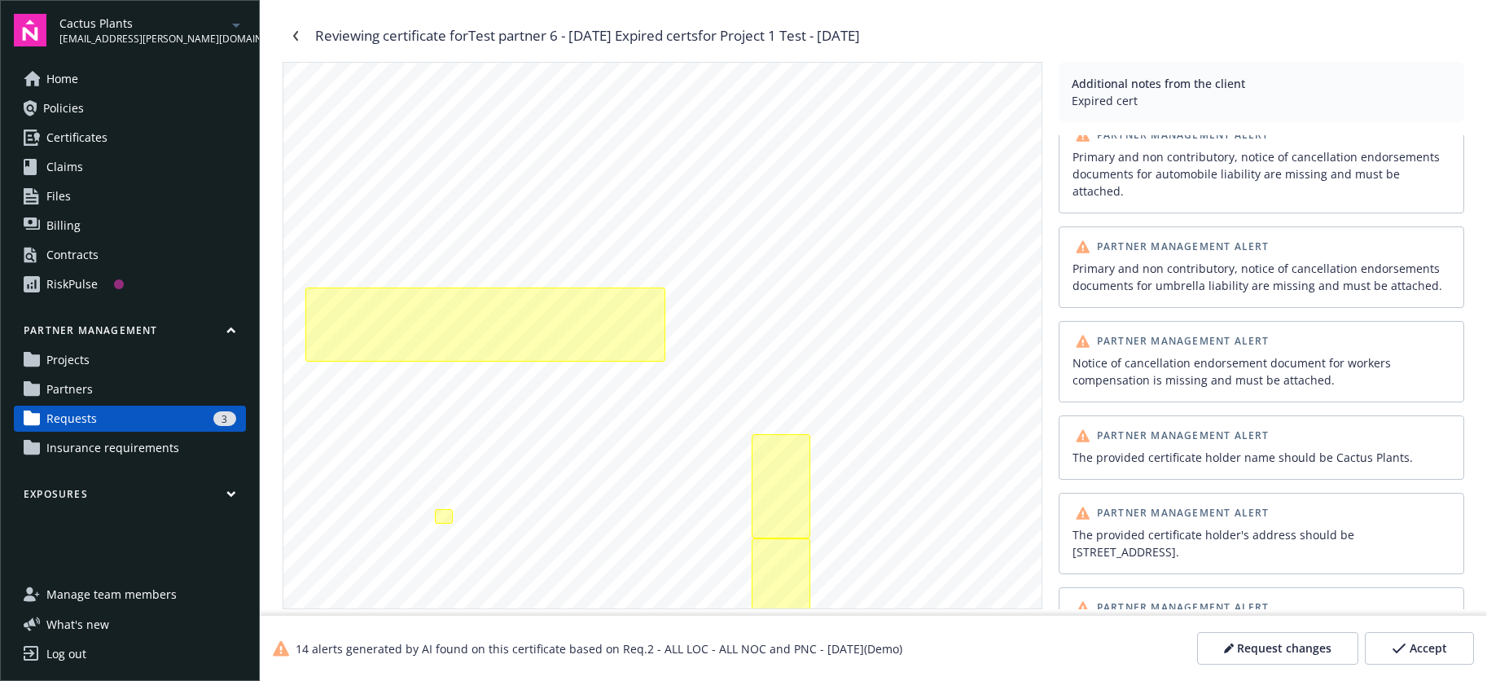
scroll to position [801, 0]
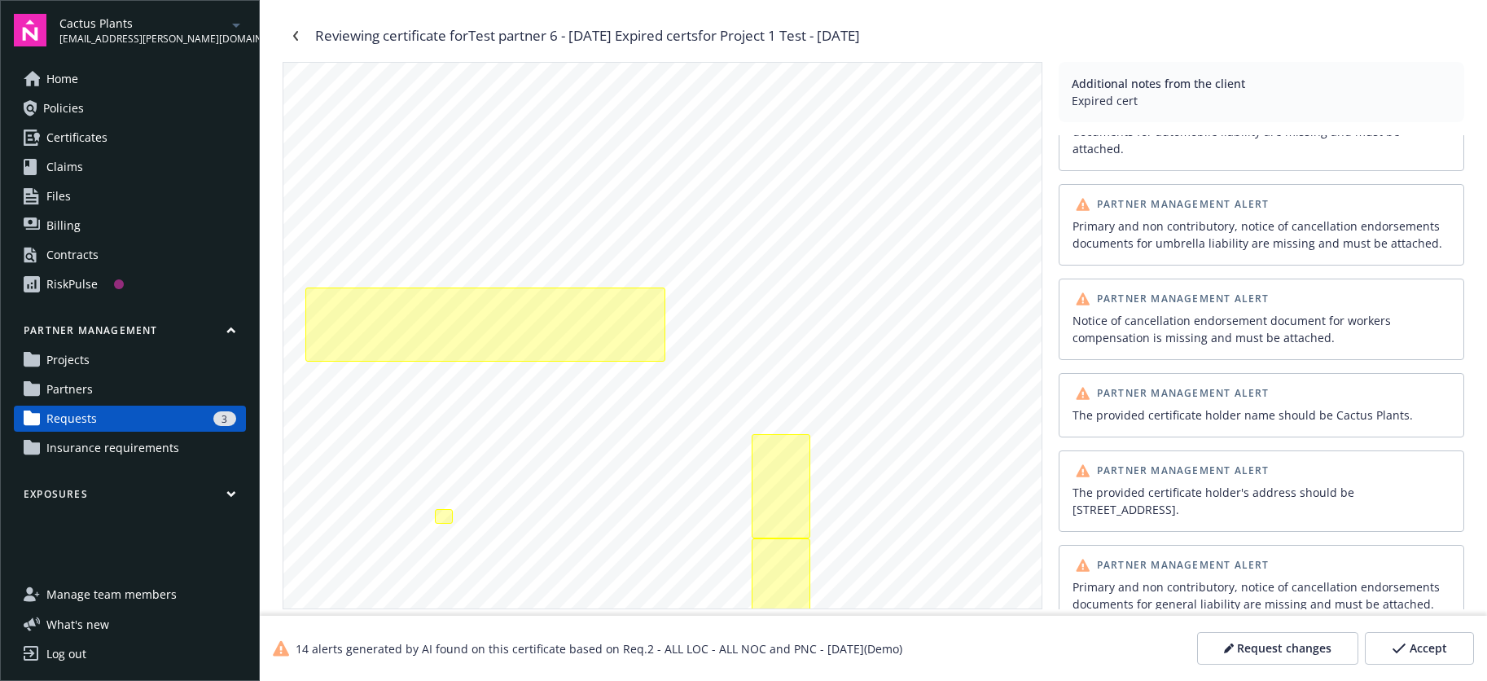
click at [1267, 646] on span "Request changes" at bounding box center [1284, 648] width 94 height 16
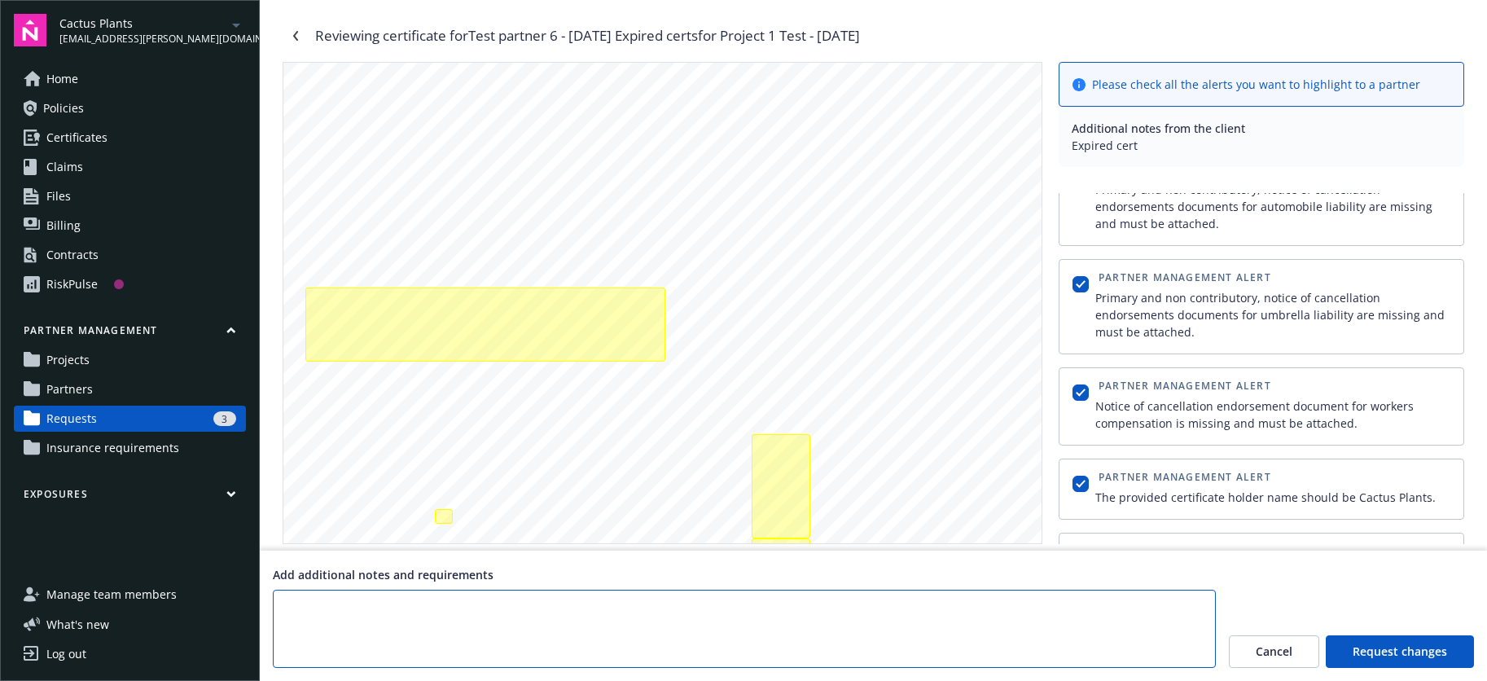
click at [709, 606] on textarea at bounding box center [744, 628] width 943 height 78
type textarea "Add valid cert"
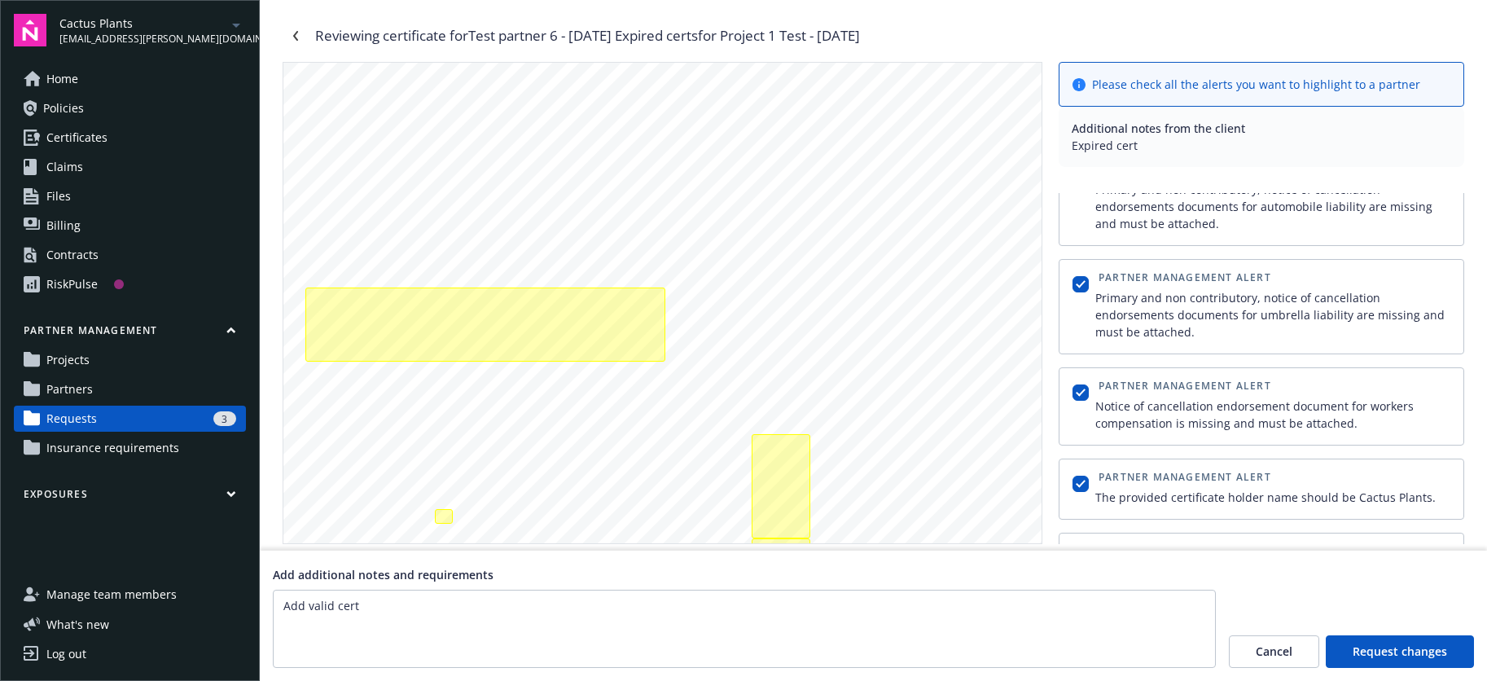
click at [1405, 656] on span "Request changes" at bounding box center [1399, 651] width 94 height 16
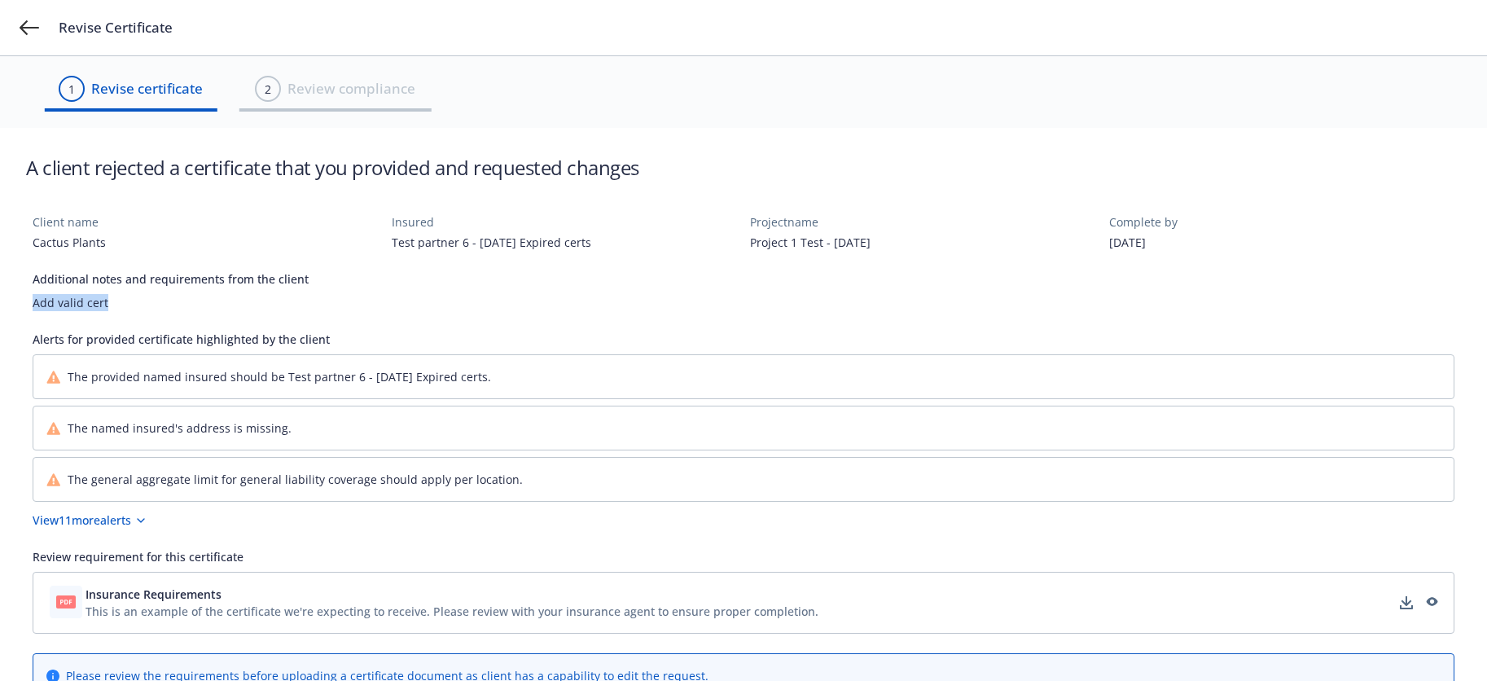
drag, startPoint x: 104, startPoint y: 301, endPoint x: 280, endPoint y: 327, distance: 177.8
click at [174, 301] on div "Add valid cert" at bounding box center [744, 302] width 1422 height 17
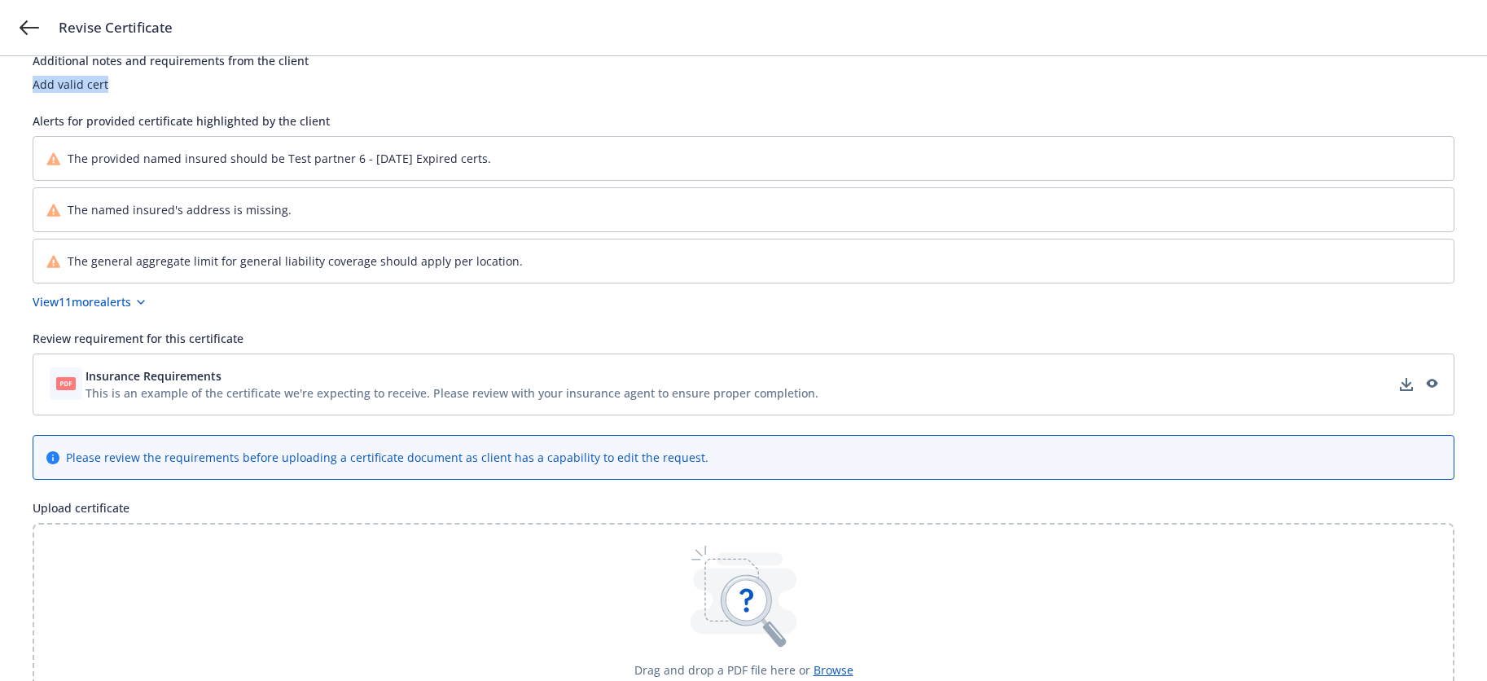
scroll to position [326, 0]
